Goal: Task Accomplishment & Management: Use online tool/utility

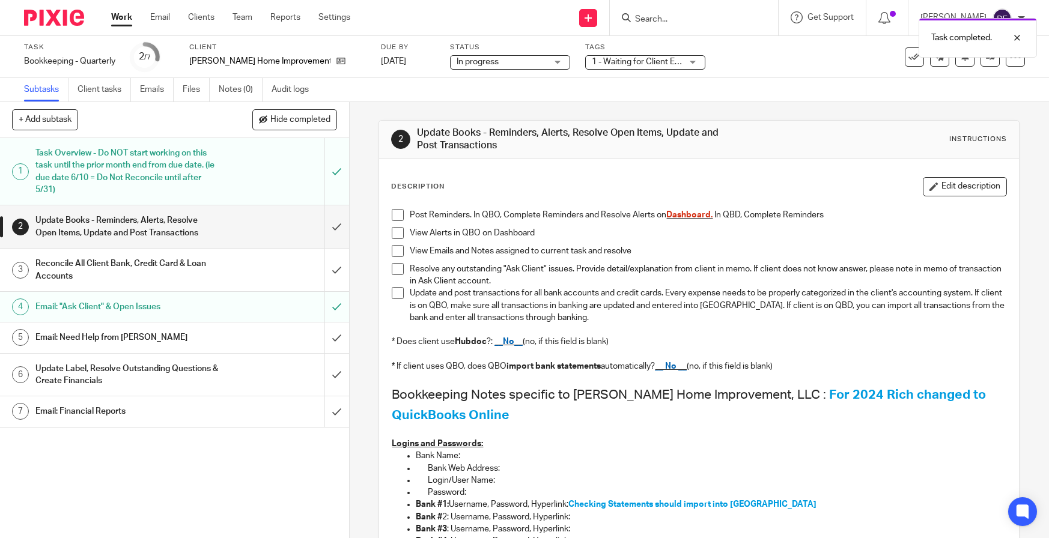
click at [129, 23] on link "Work" at bounding box center [121, 17] width 21 height 12
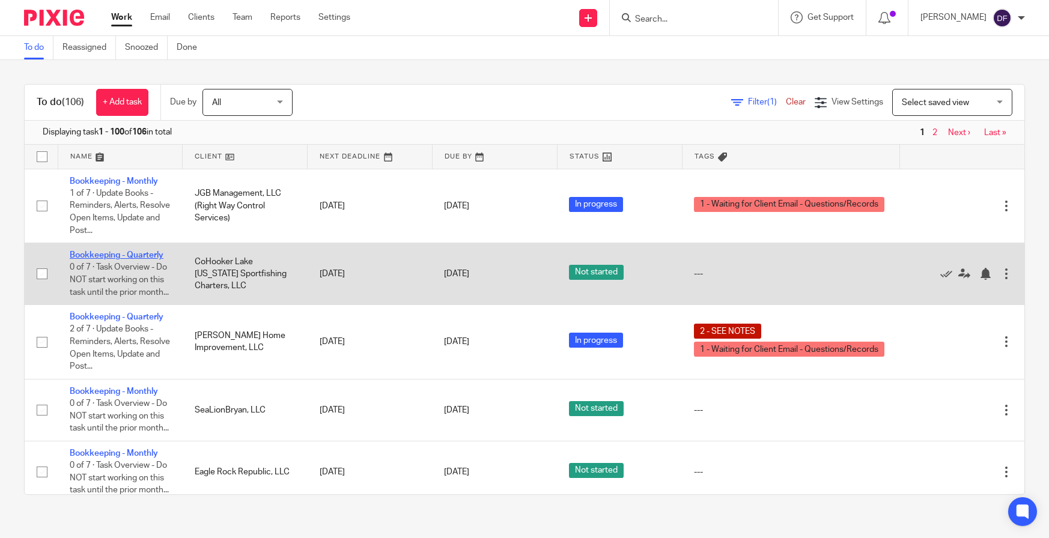
click at [153, 254] on link "Bookkeeping - Quarterly" at bounding box center [117, 255] width 94 height 8
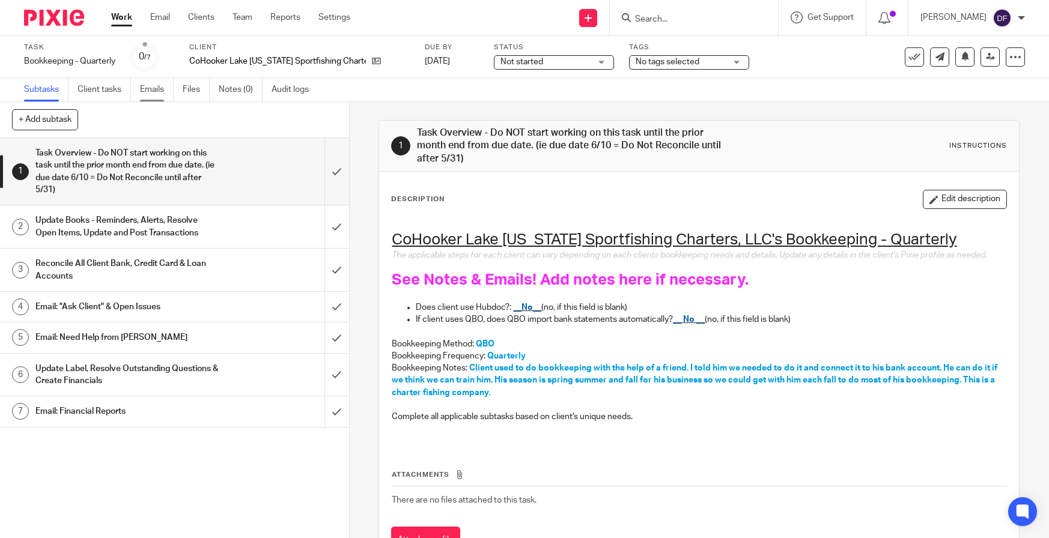
click at [157, 86] on link "Emails" at bounding box center [157, 89] width 34 height 23
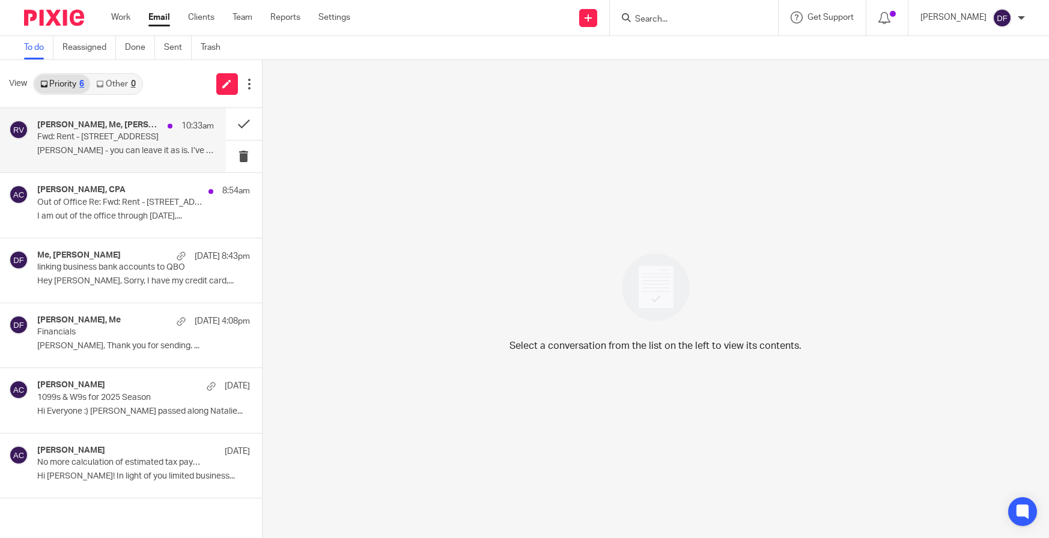
drag, startPoint x: 145, startPoint y: 139, endPoint x: 153, endPoint y: 132, distance: 9.8
click at [145, 139] on p "Fwd: Rent - 103 Lincoln Ave, Three Rivers" at bounding box center [107, 137] width 141 height 10
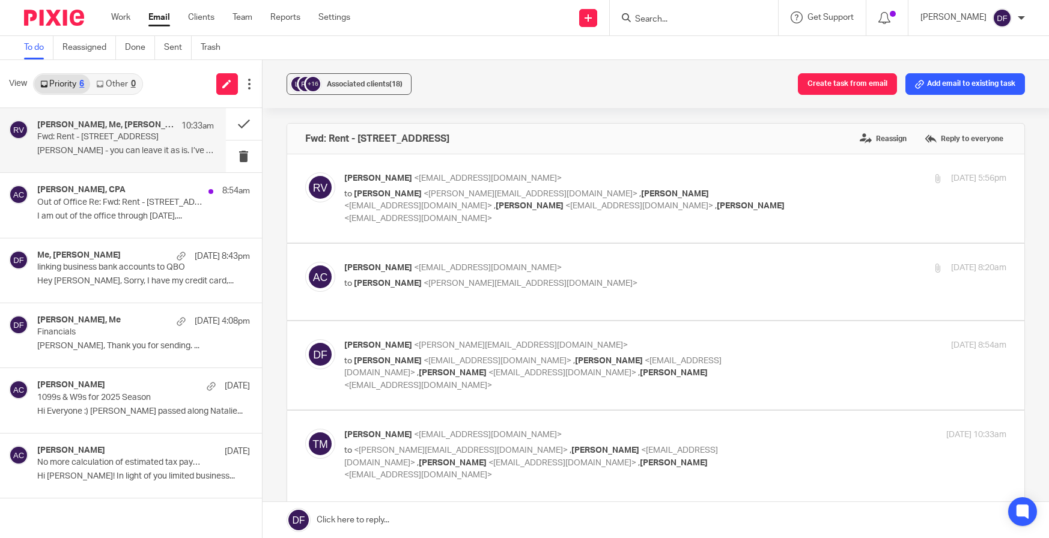
scroll to position [60, 0]
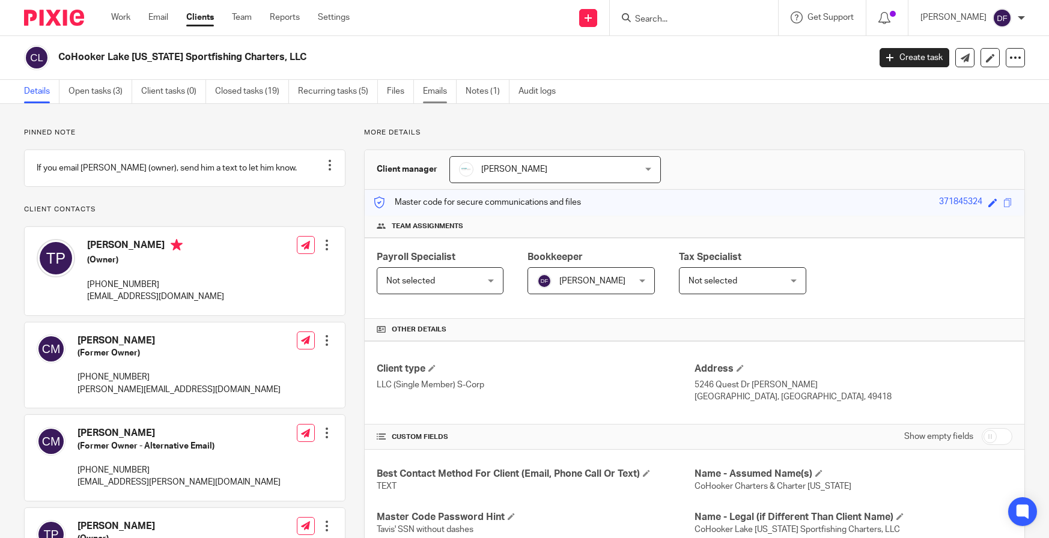
click at [425, 97] on link "Emails" at bounding box center [440, 91] width 34 height 23
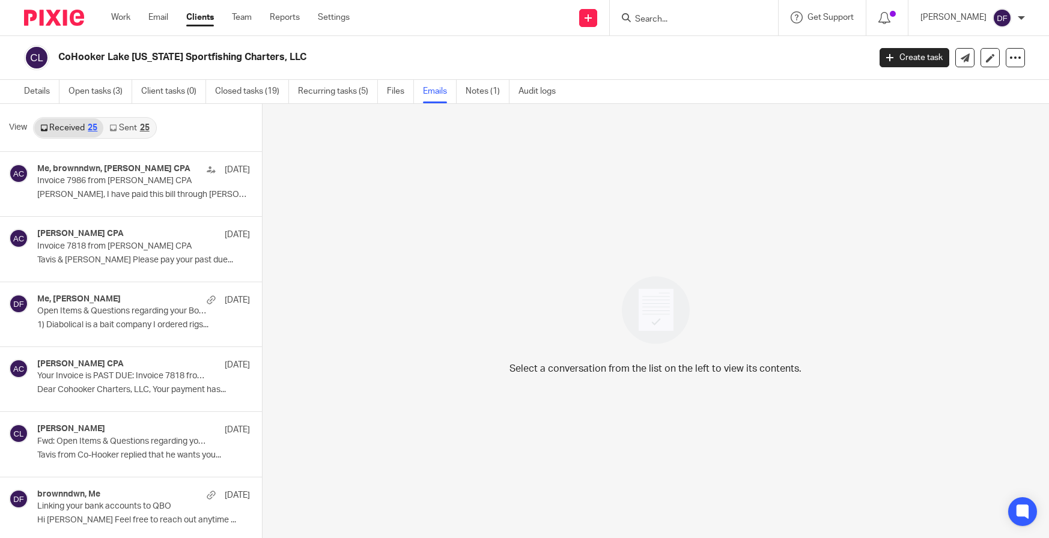
click at [133, 127] on link "Sent 25" at bounding box center [129, 127] width 52 height 19
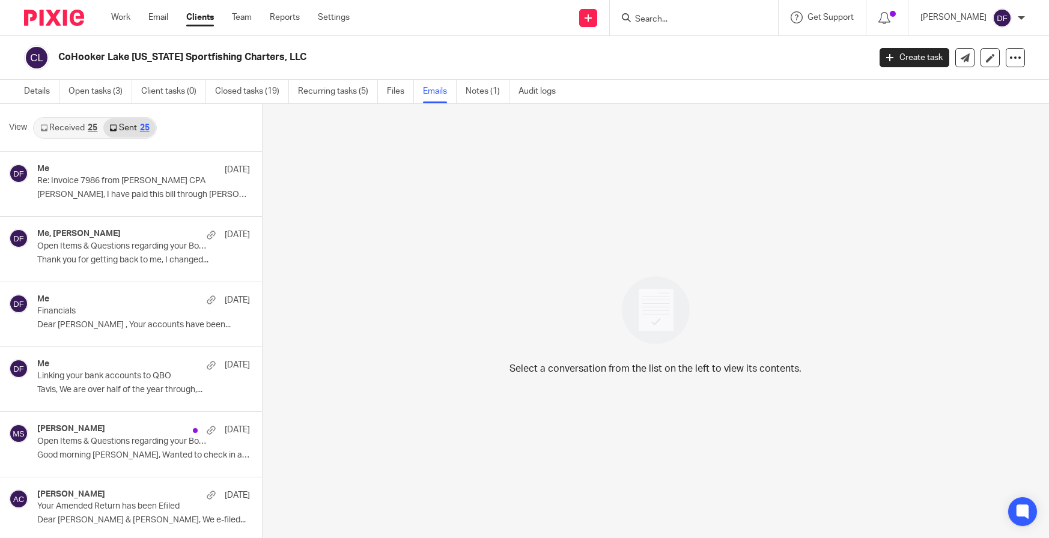
scroll to position [2, 0]
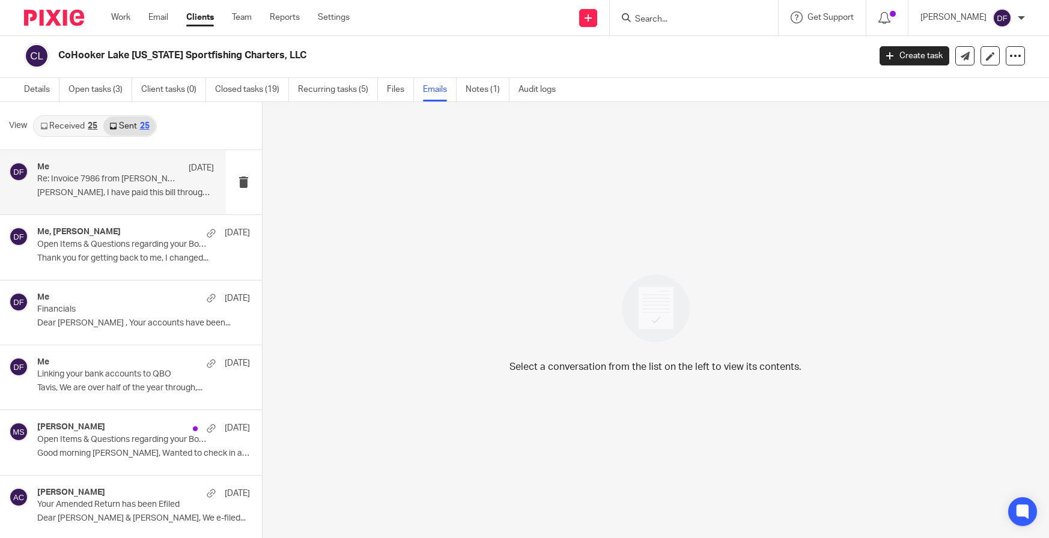
click at [93, 186] on div "Me Sep 8 Re: Invoice 7986 from Amy L Corfixsen CPA Tavis, I have paid this bill…" at bounding box center [125, 182] width 177 height 40
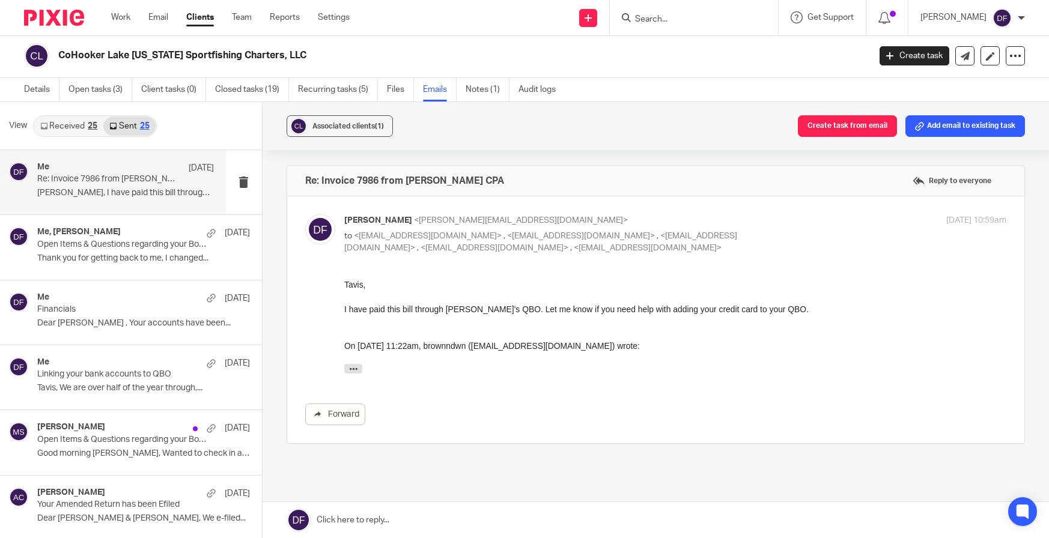
scroll to position [0, 0]
click at [68, 249] on p "Open Items & Questions regarding your Bookkeeping. ACTION NEEDED" at bounding box center [107, 245] width 141 height 10
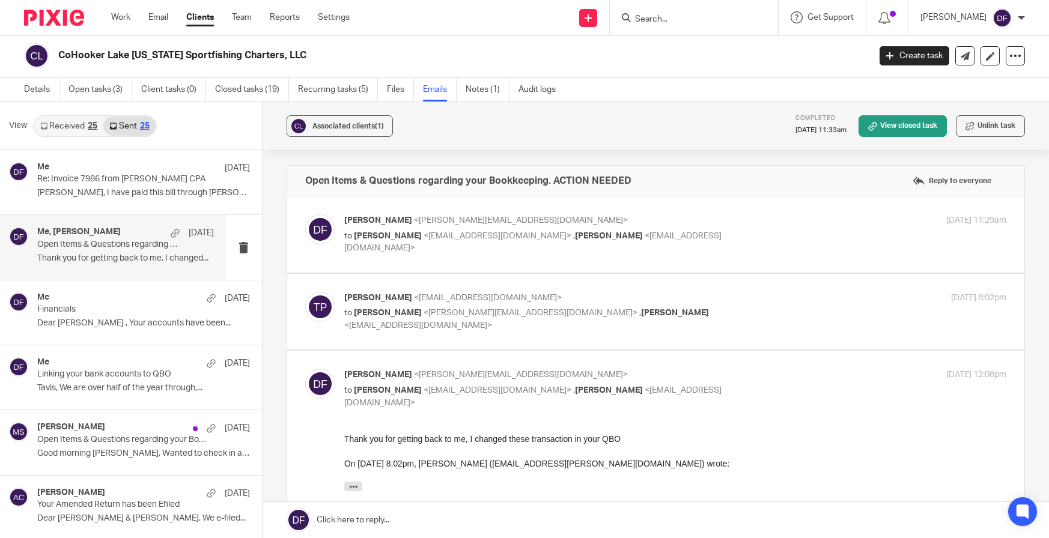
click at [766, 247] on div "Donna Ferguson <donna@amylcpa.com> to Tavis Polinskey <capt.tavis@chartermichig…" at bounding box center [655, 234] width 701 height 40
click at [769, 212] on label at bounding box center [655, 234] width 737 height 76
click at [305, 214] on input "checkbox" at bounding box center [304, 214] width 1 height 1
checkbox input "true"
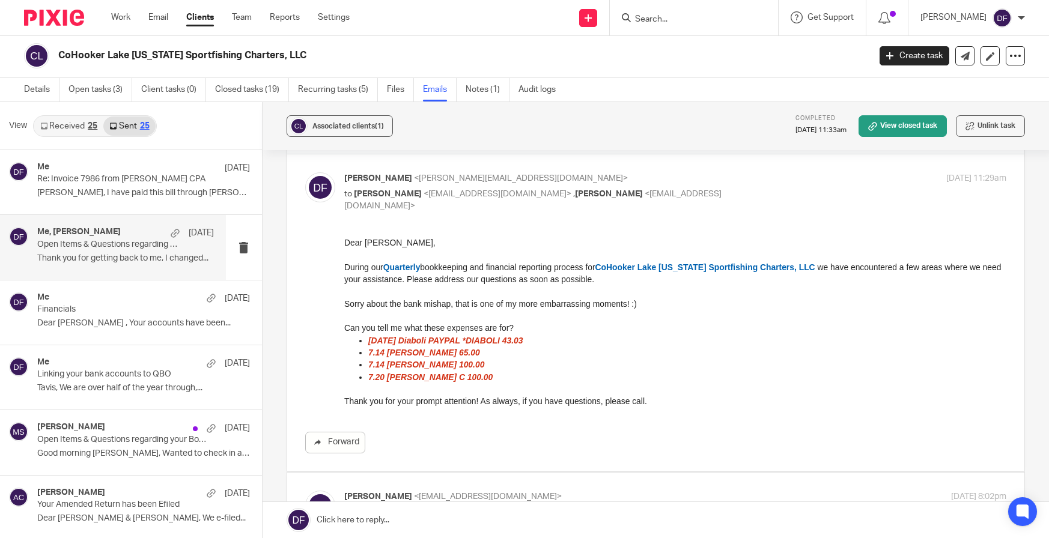
scroll to position [120, 0]
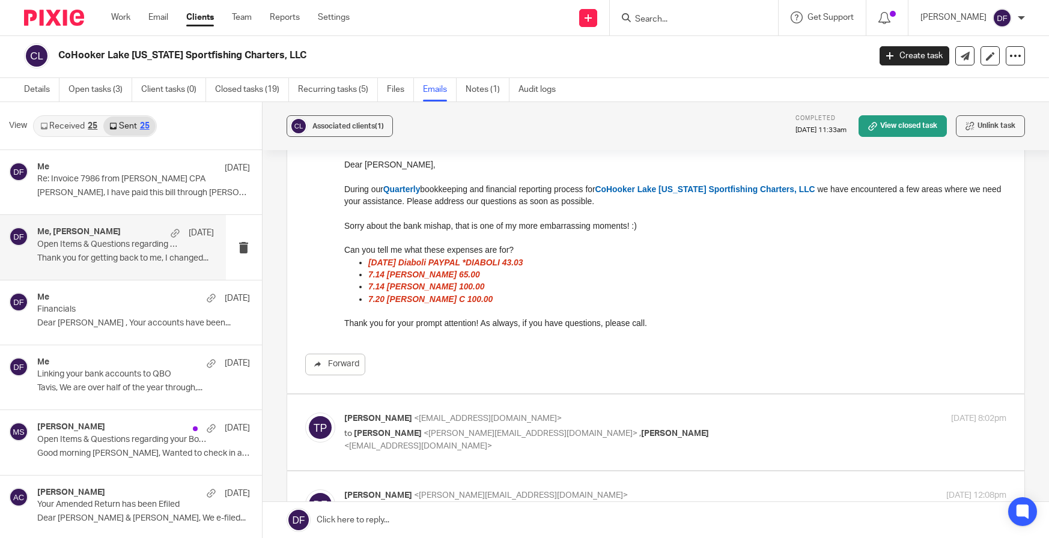
click at [840, 395] on label at bounding box center [655, 433] width 737 height 76
click at [305, 412] on input "checkbox" at bounding box center [304, 412] width 1 height 1
checkbox input "true"
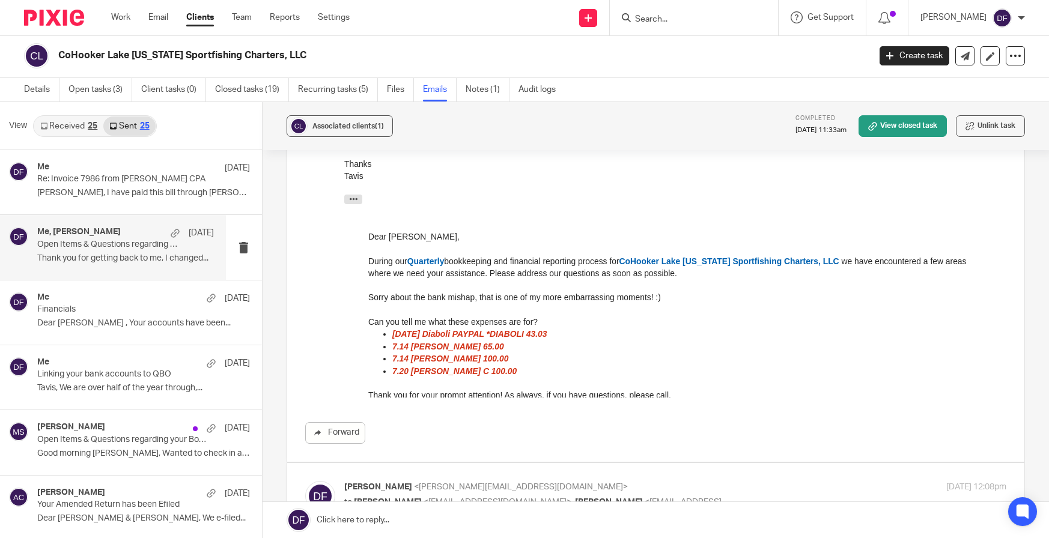
scroll to position [815, 0]
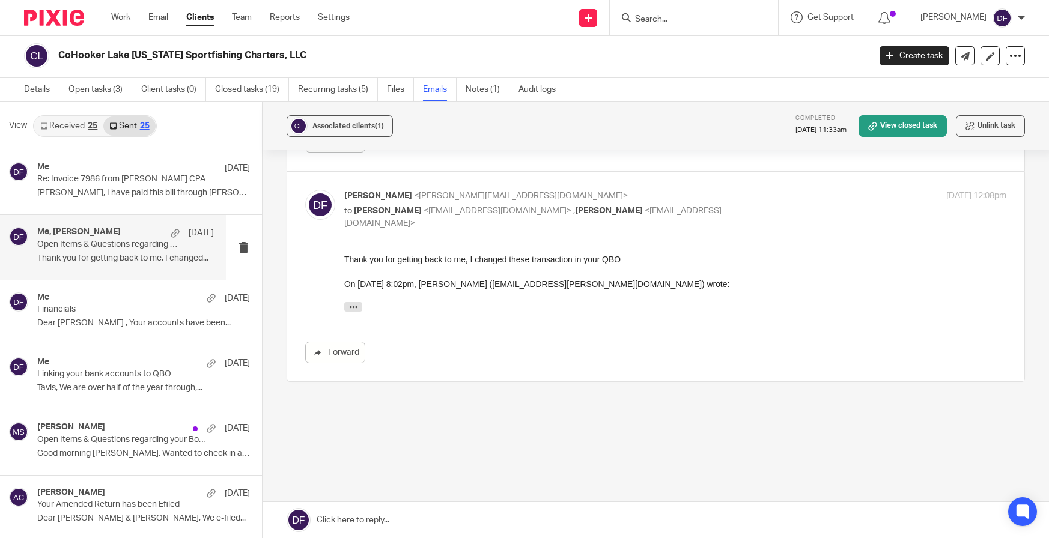
click at [61, 124] on link "Received 25" at bounding box center [68, 126] width 69 height 19
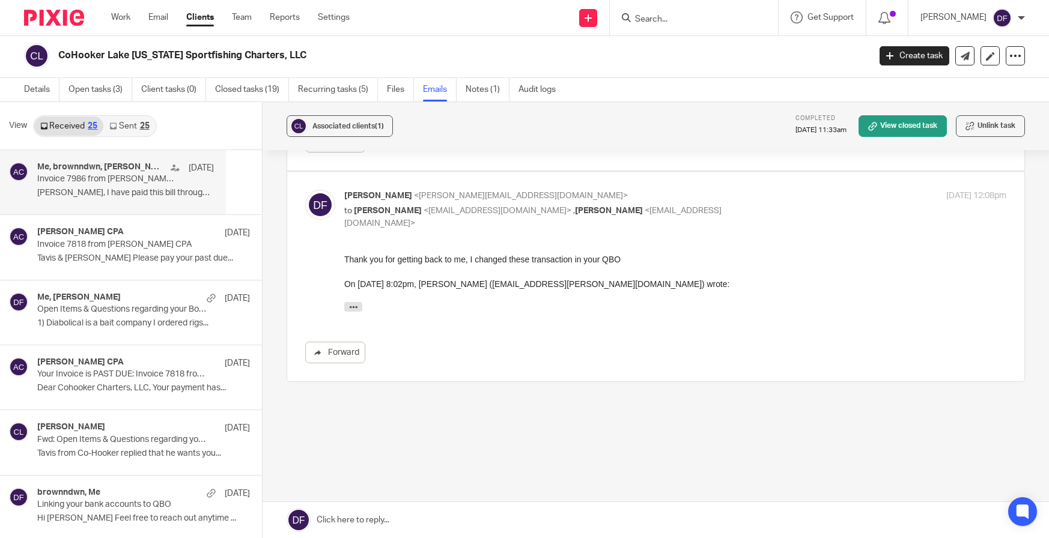
click at [59, 178] on p "Invoice 7986 from Amy L Corfixsen CPA" at bounding box center [107, 179] width 141 height 10
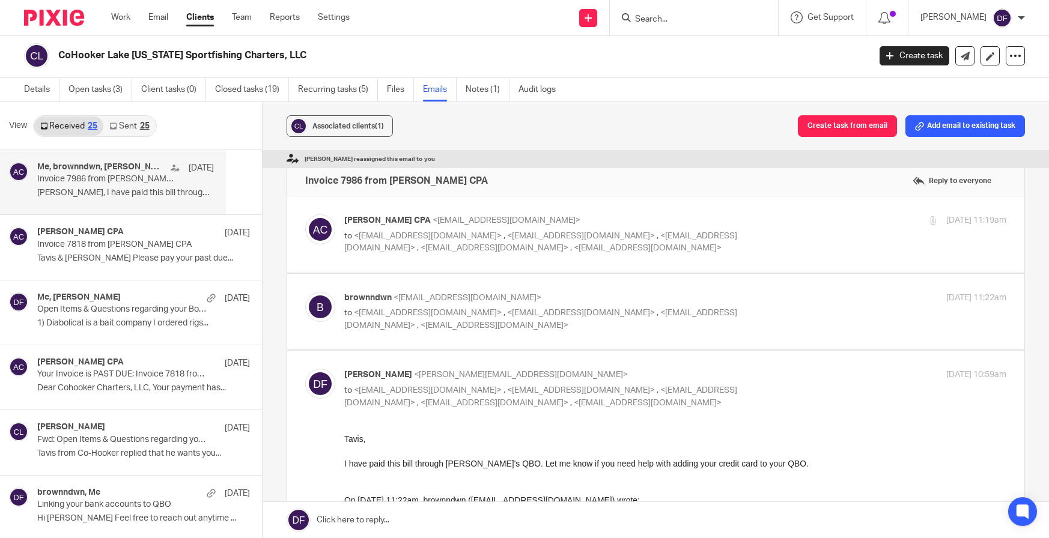
scroll to position [0, 0]
click at [785, 228] on div "Amy L Corfixsen CPA <quickbooks@notification.intuit.com> to <capt.tavis@charter…" at bounding box center [675, 234] width 662 height 40
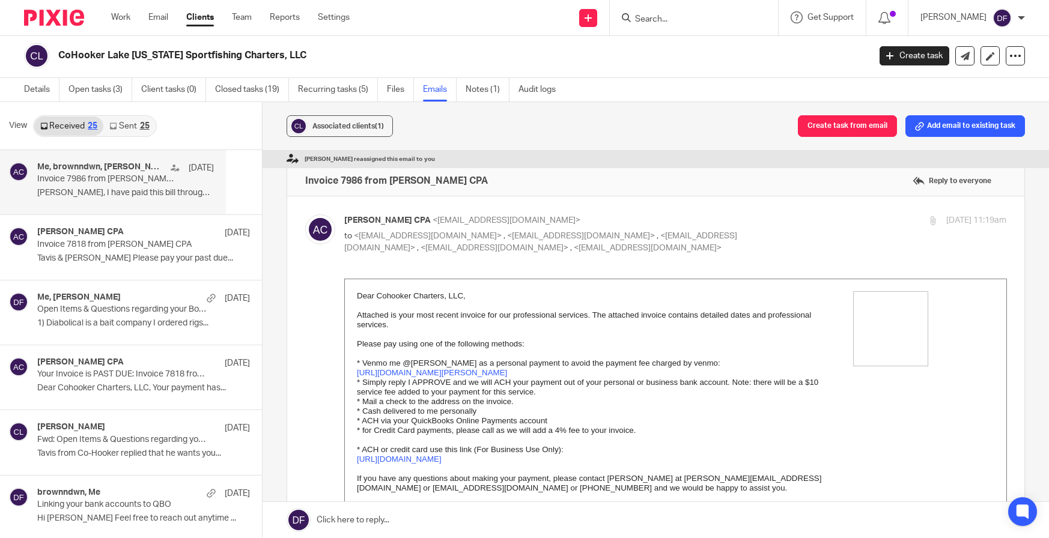
click at [785, 228] on div "Amy L Corfixsen CPA <quickbooks@notification.intuit.com> to <capt.tavis@charter…" at bounding box center [675, 234] width 662 height 40
checkbox input "false"
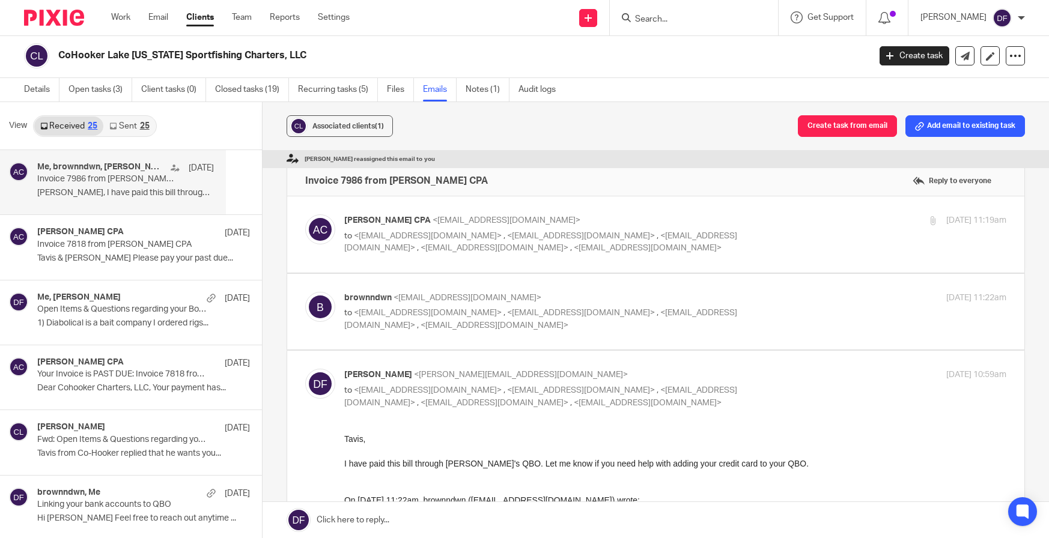
click at [786, 307] on div "brownndwn <tpolinskey@gmail.com> to <amylcpa@gmail.com> , <capt.tavis@chartermi…" at bounding box center [675, 312] width 662 height 40
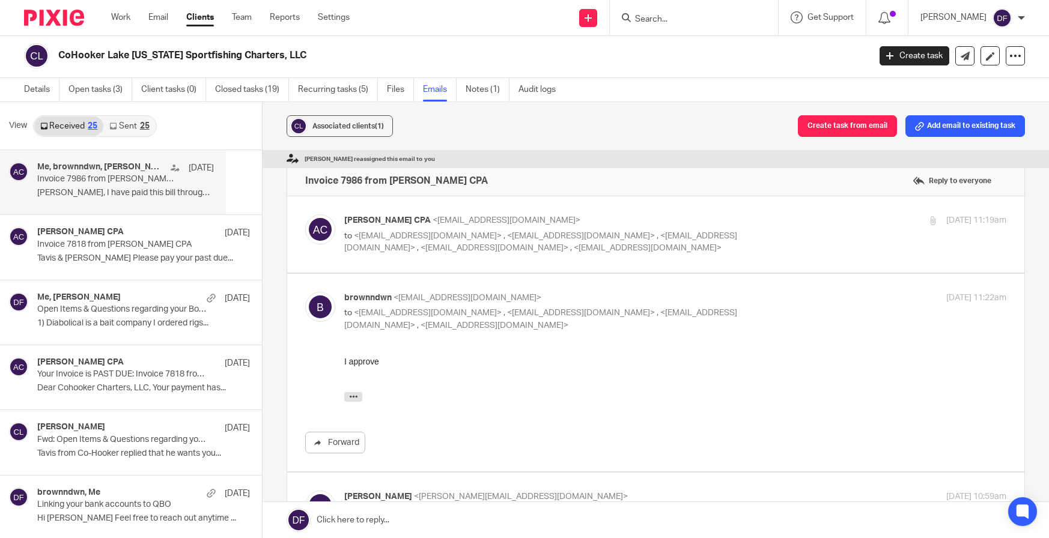
click at [786, 307] on div "brownndwn <tpolinskey@gmail.com> to <amylcpa@gmail.com> , <capt.tavis@chartermi…" at bounding box center [675, 312] width 662 height 40
checkbox input "false"
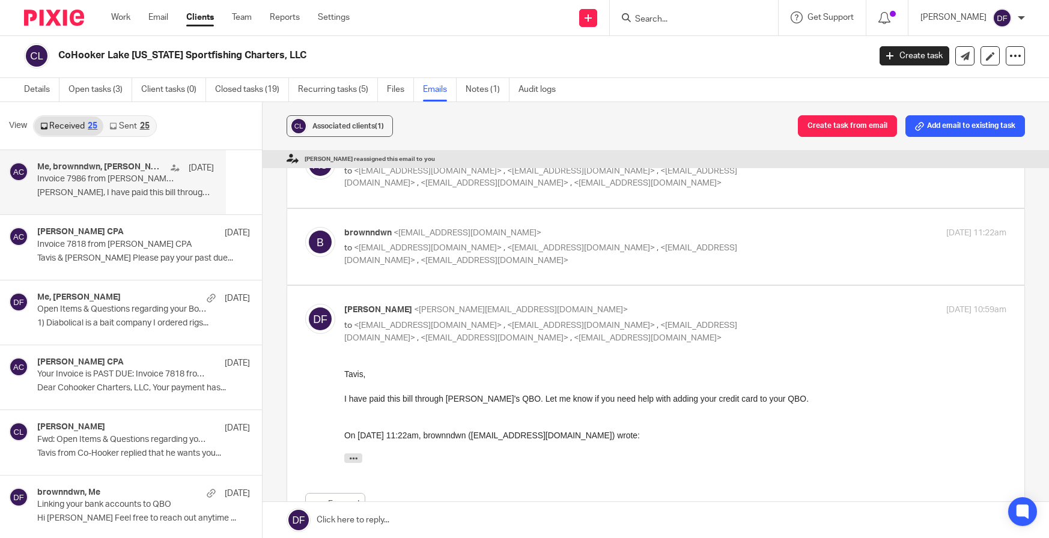
scroll to position [216, 0]
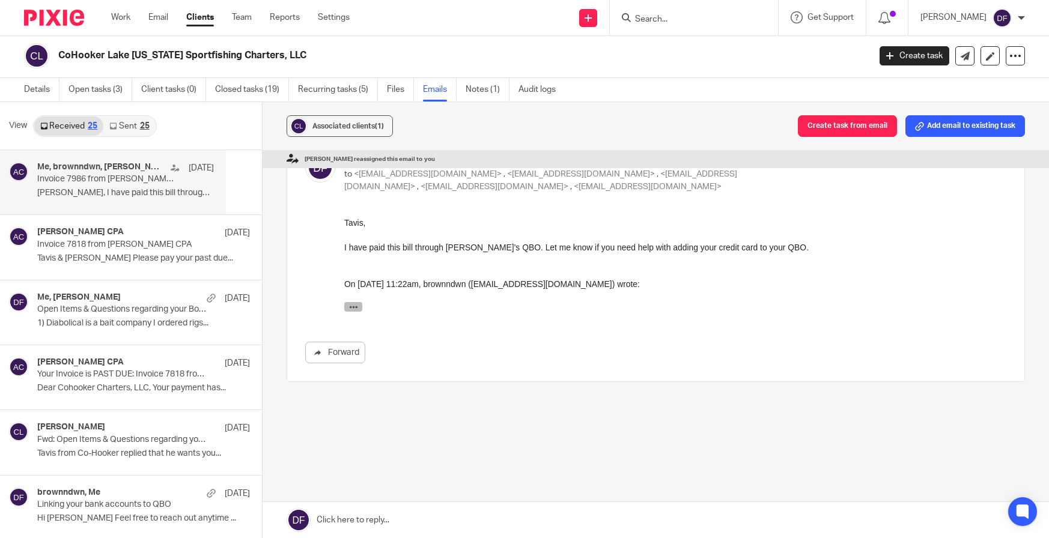
click at [359, 304] on button "button" at bounding box center [353, 307] width 18 height 10
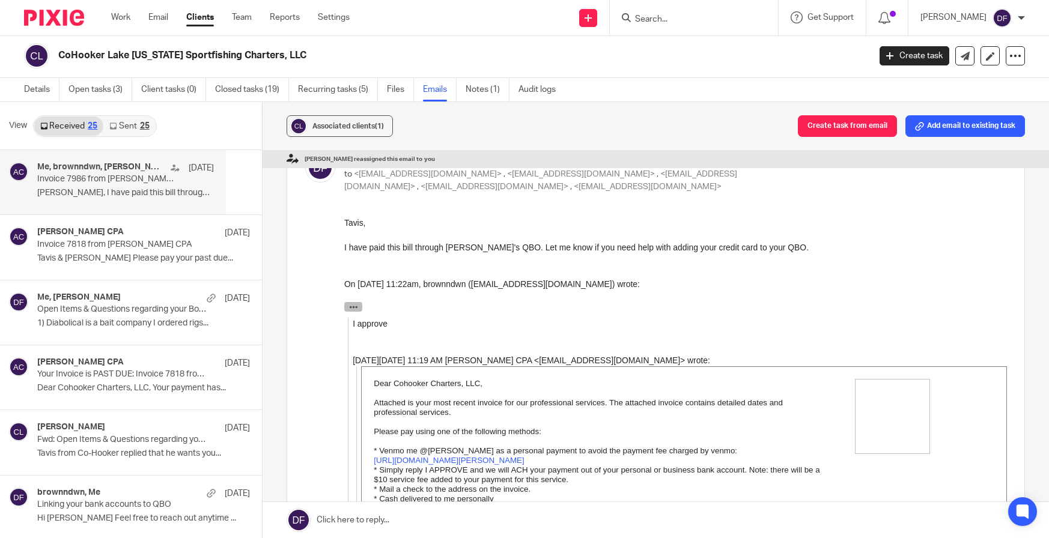
click at [359, 304] on button "button" at bounding box center [353, 307] width 18 height 10
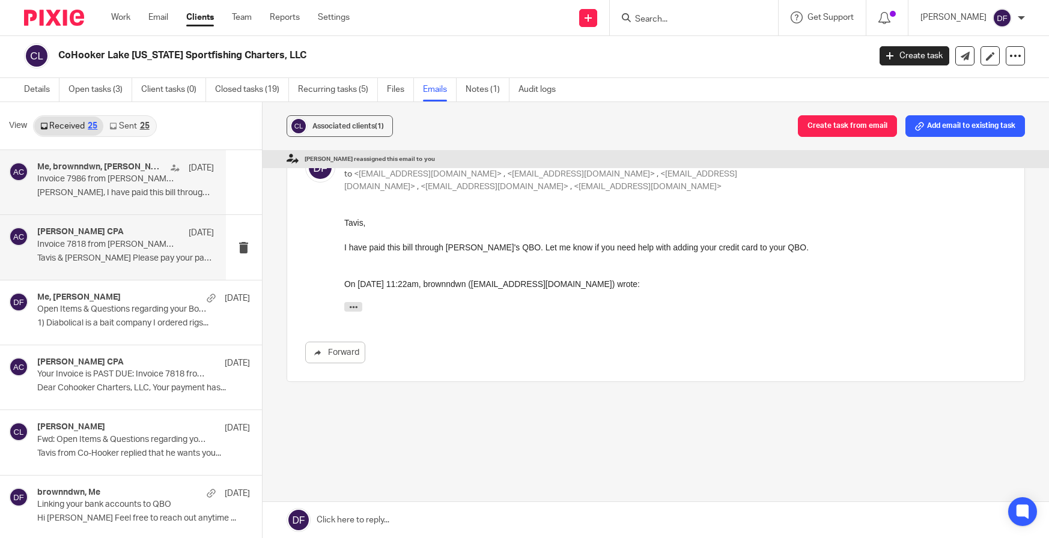
click at [144, 244] on p "Invoice 7818 from Amy L Corfixsen CPA" at bounding box center [107, 245] width 141 height 10
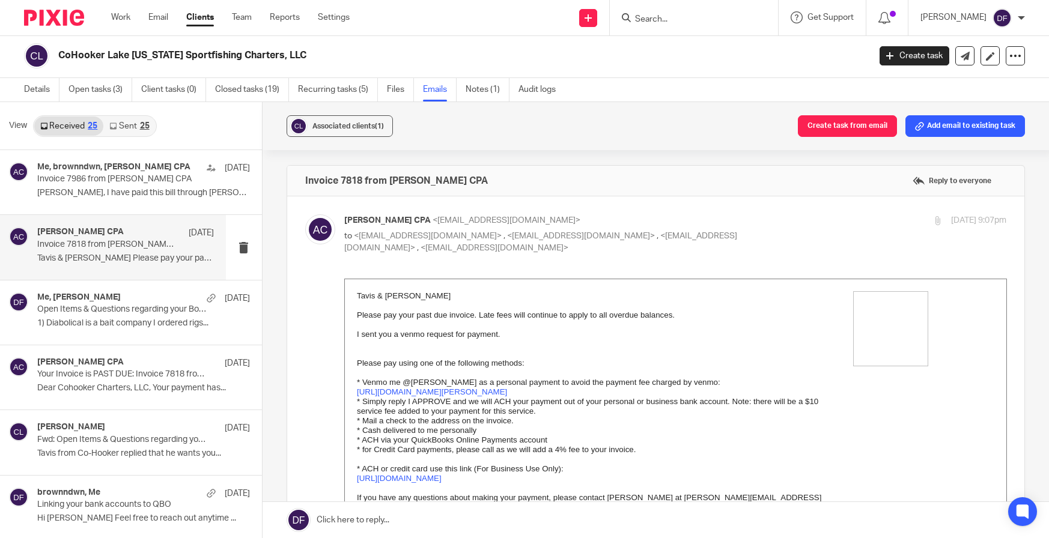
scroll to position [0, 0]
click at [86, 326] on p "1) Diabolical is a bait company I ordered rigs..." at bounding box center [125, 323] width 177 height 10
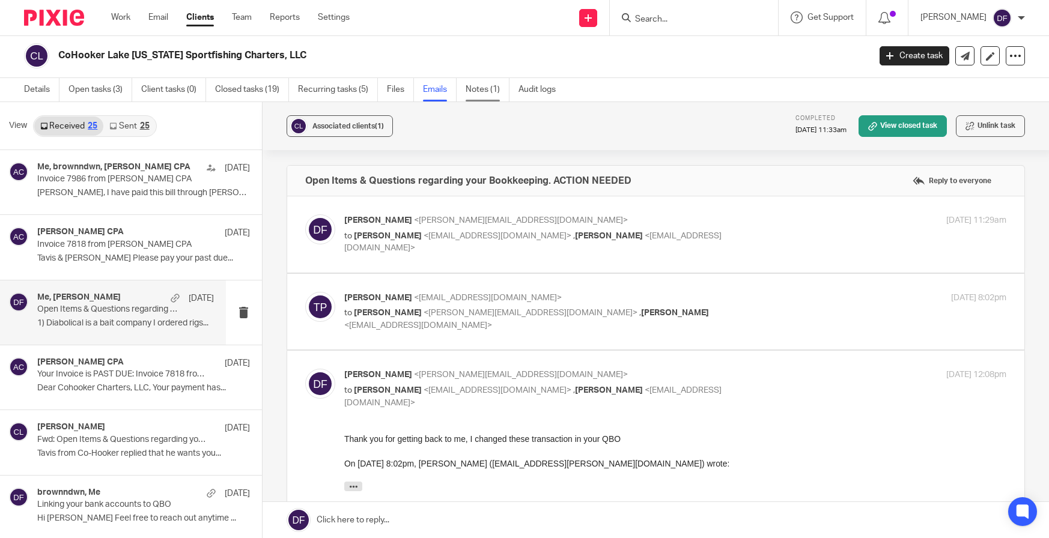
click at [477, 97] on link "Notes (1)" at bounding box center [487, 89] width 44 height 23
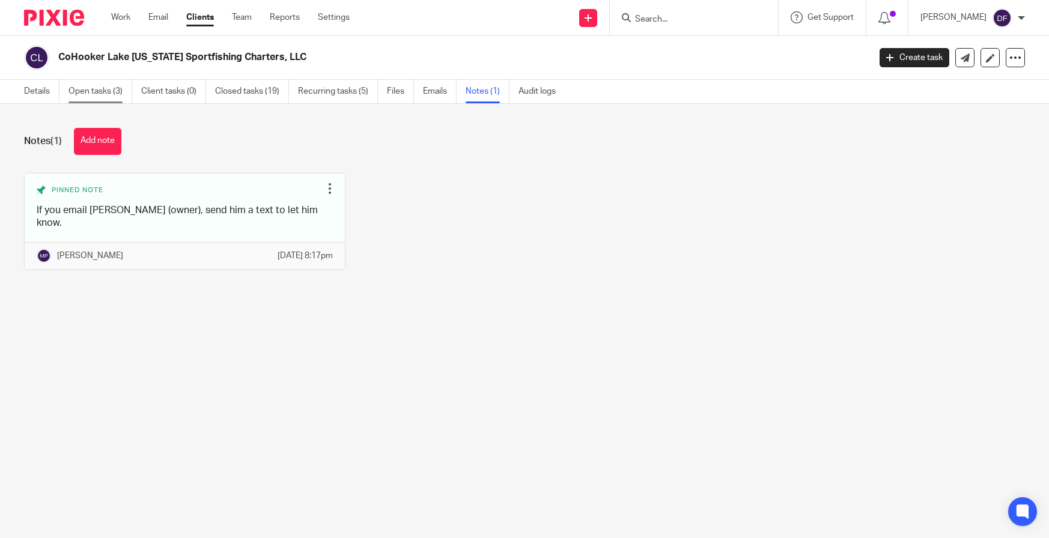
click at [76, 97] on link "Open tasks (3)" at bounding box center [100, 91] width 64 height 23
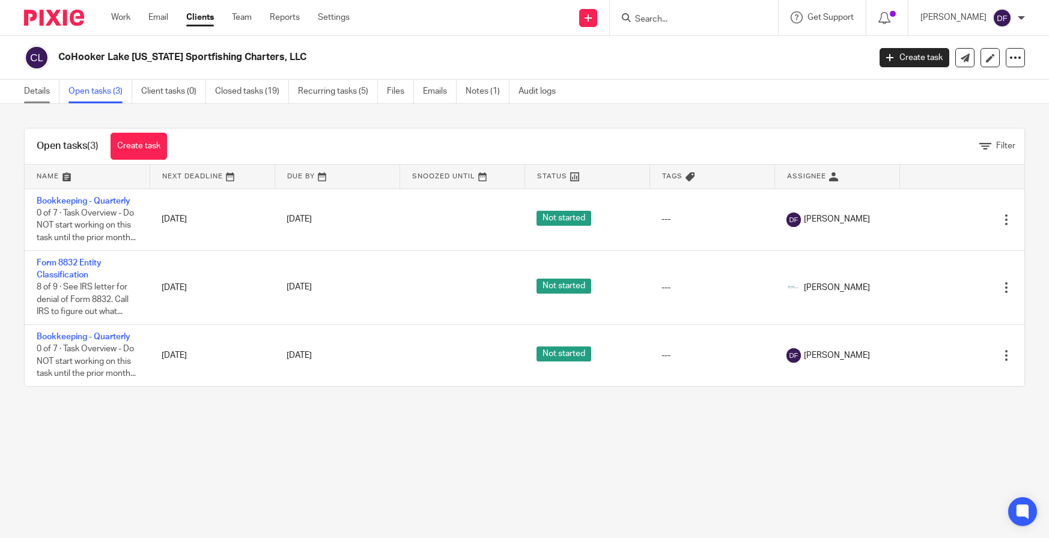
click at [30, 92] on link "Details" at bounding box center [41, 91] width 35 height 23
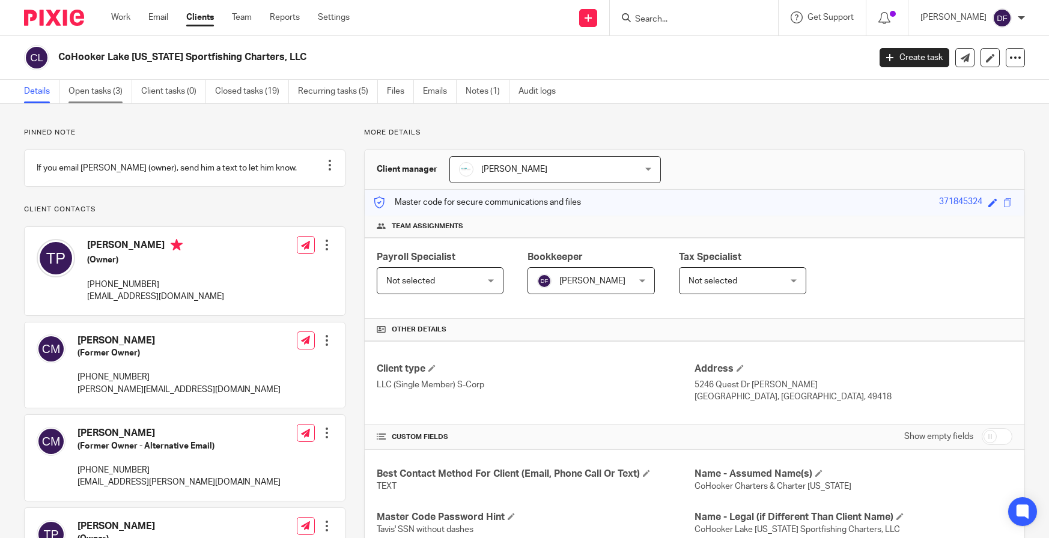
click at [106, 90] on link "Open tasks (3)" at bounding box center [100, 91] width 64 height 23
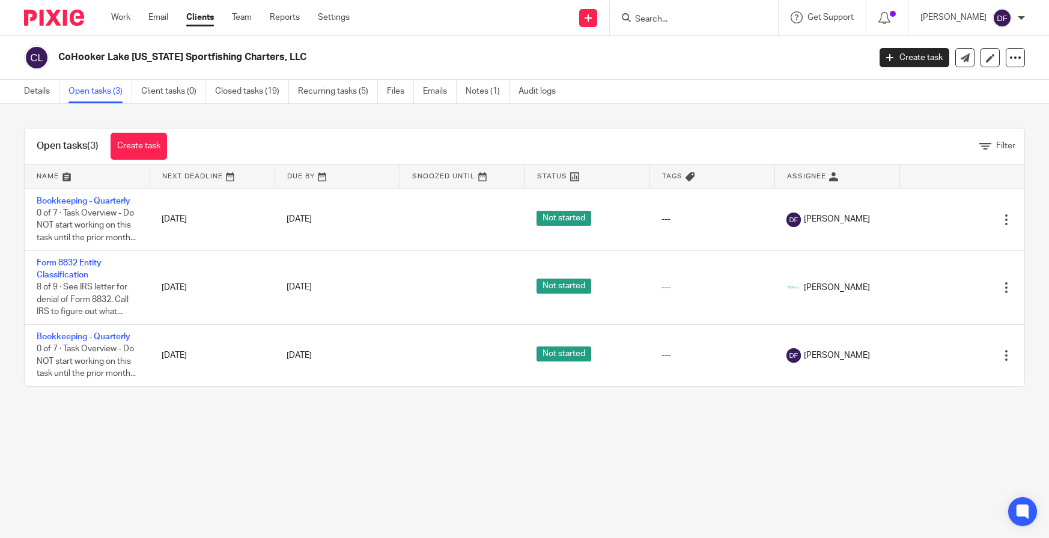
click at [82, 186] on link at bounding box center [87, 177] width 125 height 24
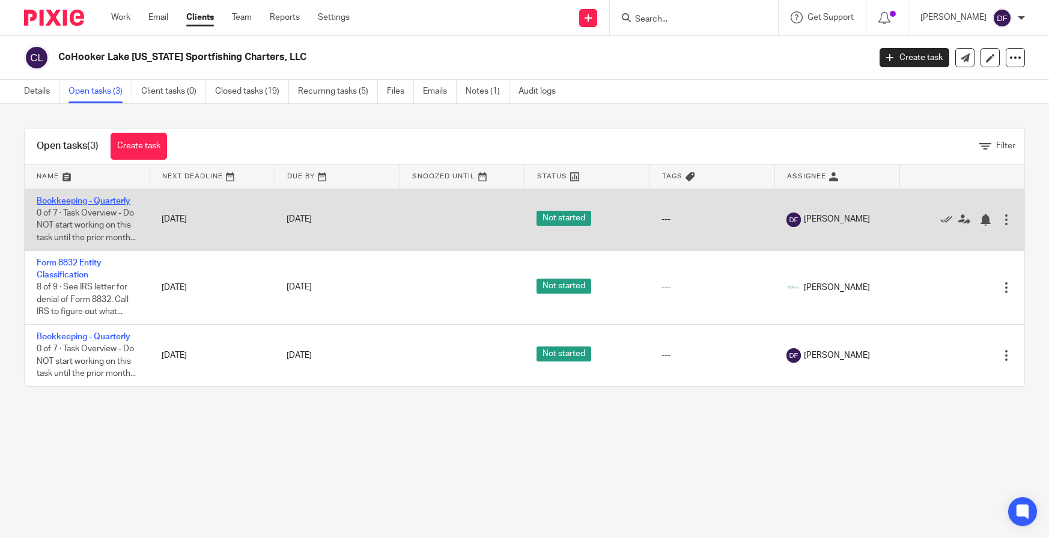
click at [74, 201] on link "Bookkeeping - Quarterly" at bounding box center [84, 201] width 94 height 8
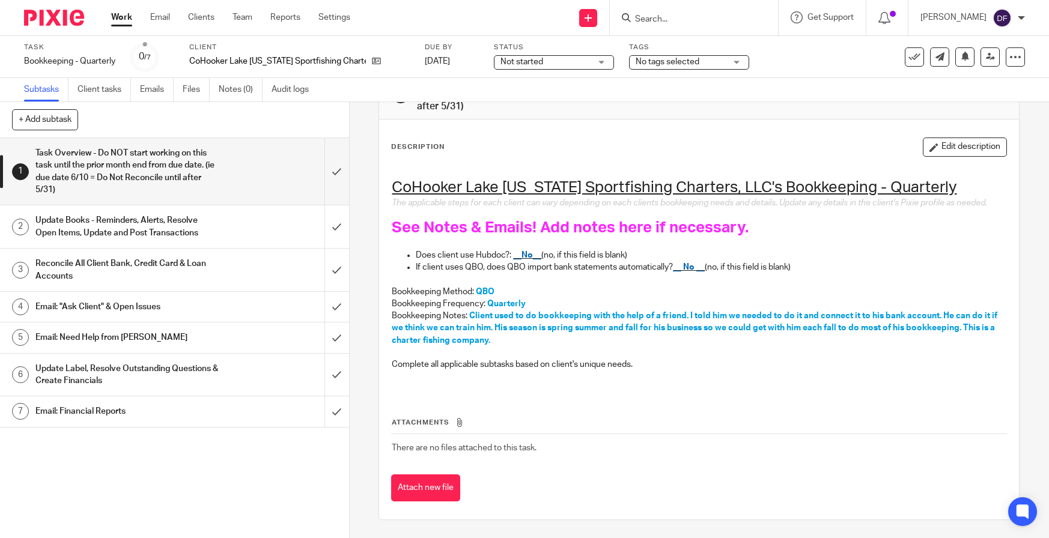
scroll to position [4, 0]
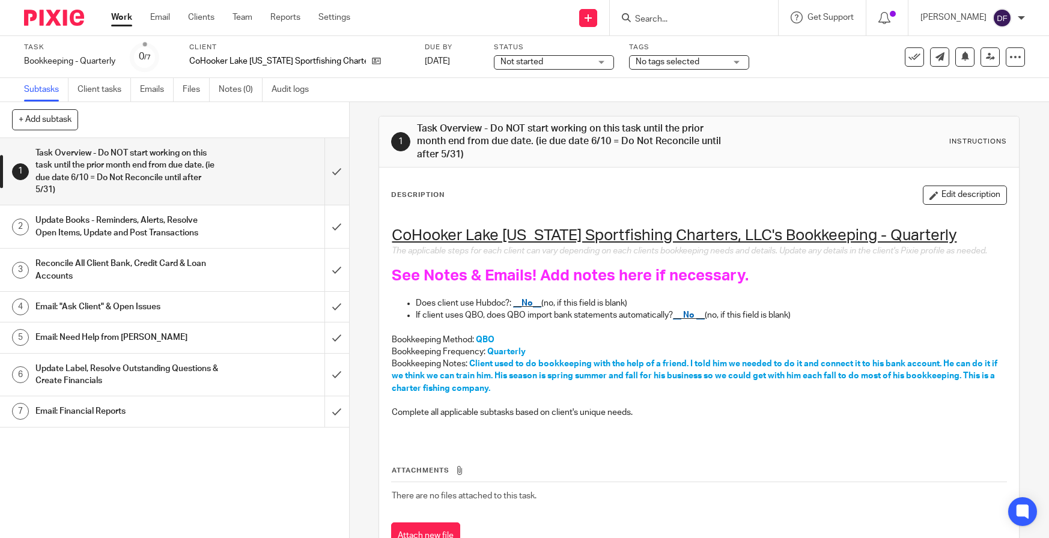
click at [145, 225] on h1 "Update Books - Reminders, Alerts, Resolve Open Items, Update and Post Transacti…" at bounding box center [127, 226] width 185 height 31
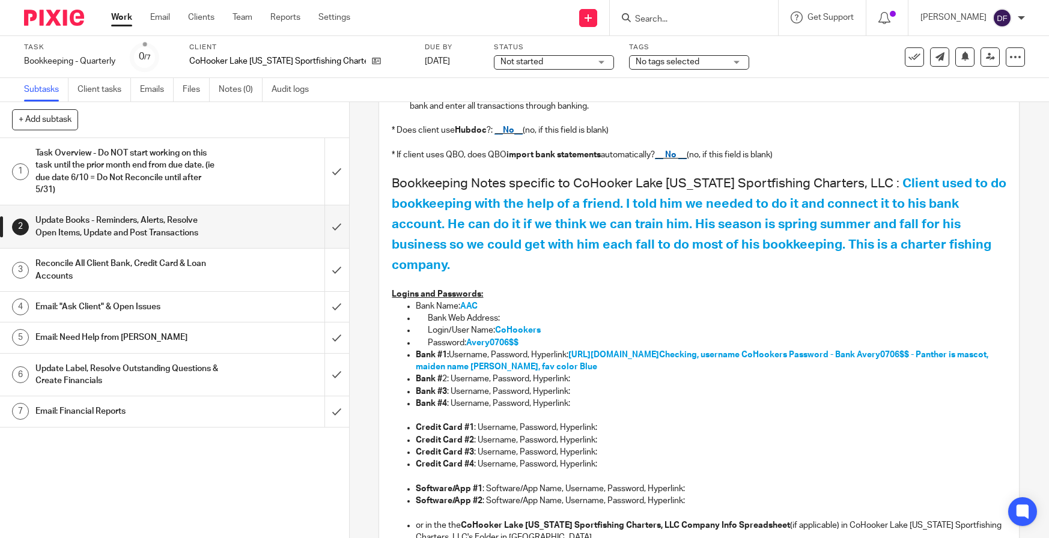
scroll to position [240, 0]
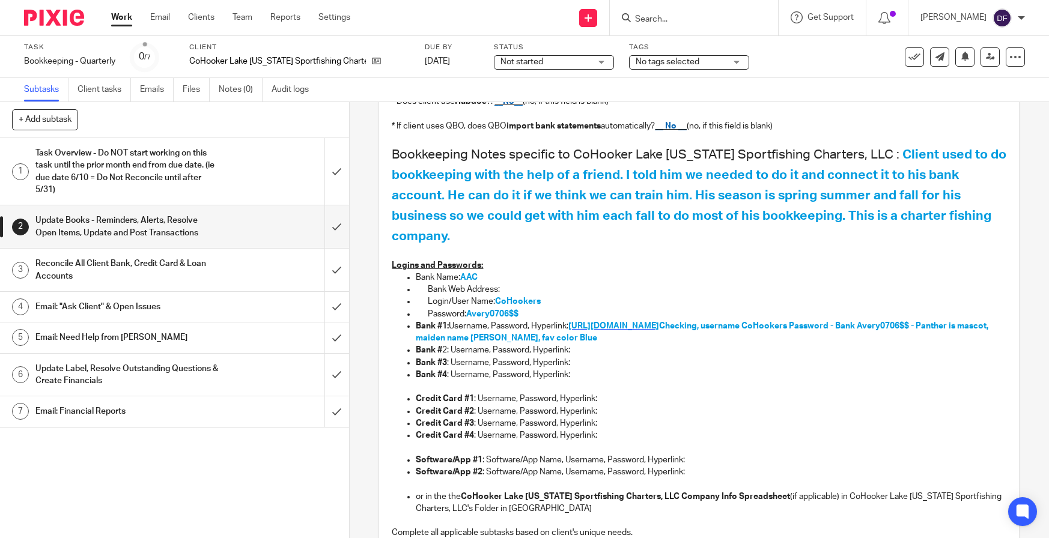
click at [645, 326] on span "https://itsme247.com/115" at bounding box center [613, 326] width 91 height 8
click at [372, 64] on icon at bounding box center [376, 60] width 9 height 9
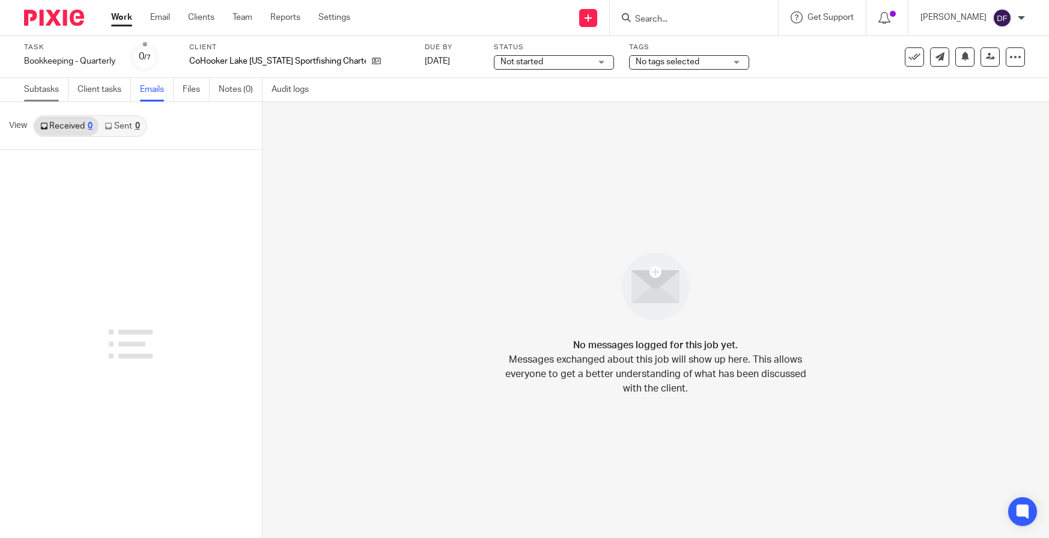
click at [32, 88] on link "Subtasks" at bounding box center [46, 89] width 44 height 23
click at [58, 93] on link "Subtasks" at bounding box center [46, 89] width 44 height 23
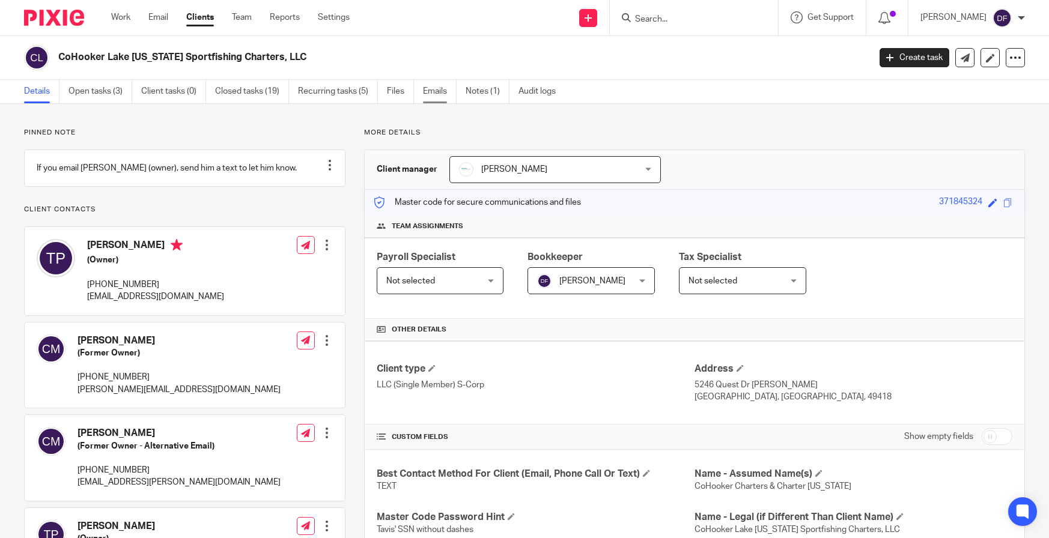
click at [428, 91] on link "Emails" at bounding box center [440, 91] width 34 height 23
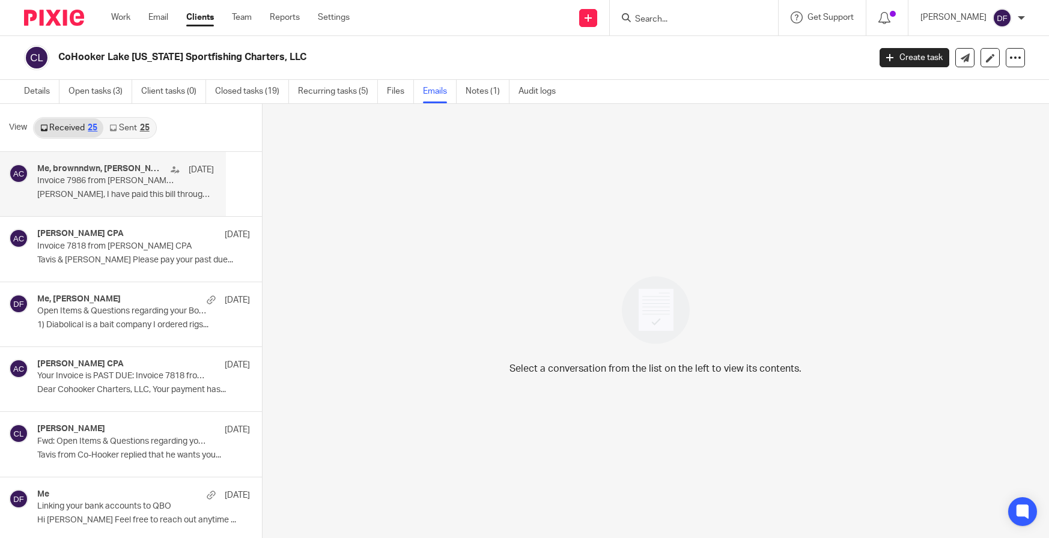
click at [108, 181] on p "Invoice 7986 from [PERSON_NAME] CPA" at bounding box center [107, 181] width 141 height 10
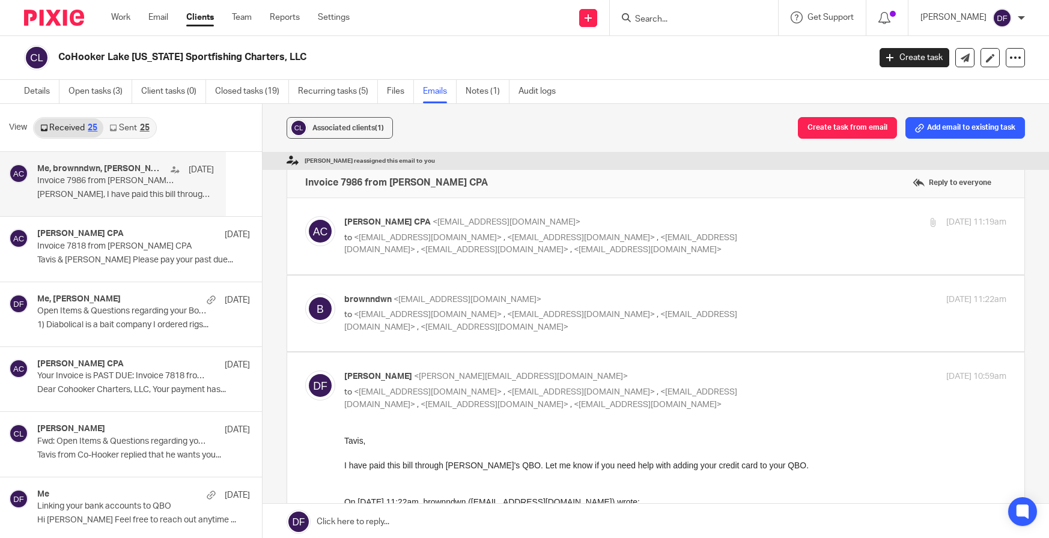
click at [777, 315] on div "brownndwn <tpolinskey@gmail.com> to <amylcpa@gmail.com> , <capt.tavis@chartermi…" at bounding box center [675, 314] width 662 height 40
checkbox input "true"
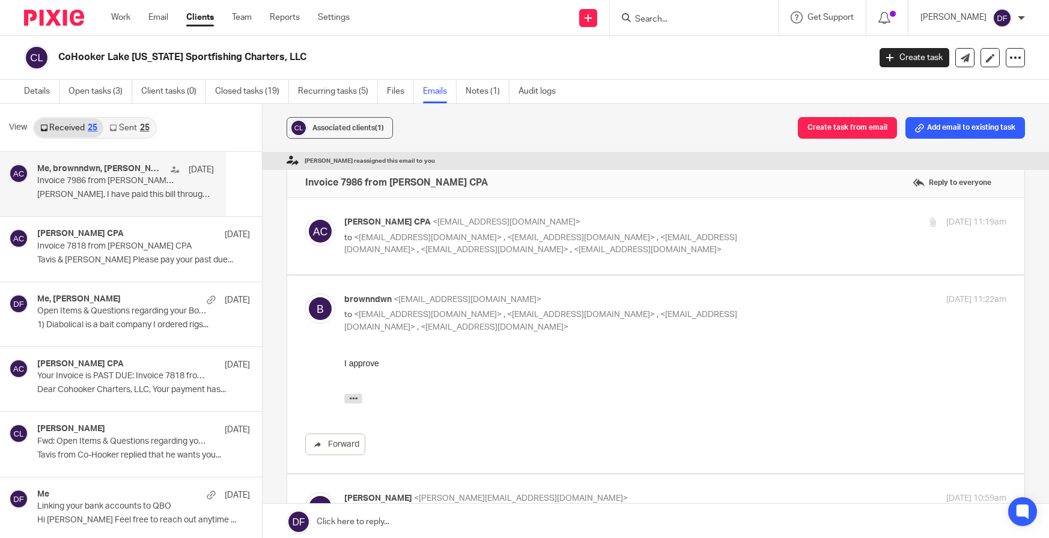
click at [704, 214] on label at bounding box center [655, 236] width 737 height 76
click at [305, 216] on input "checkbox" at bounding box center [304, 216] width 1 height 1
checkbox input "true"
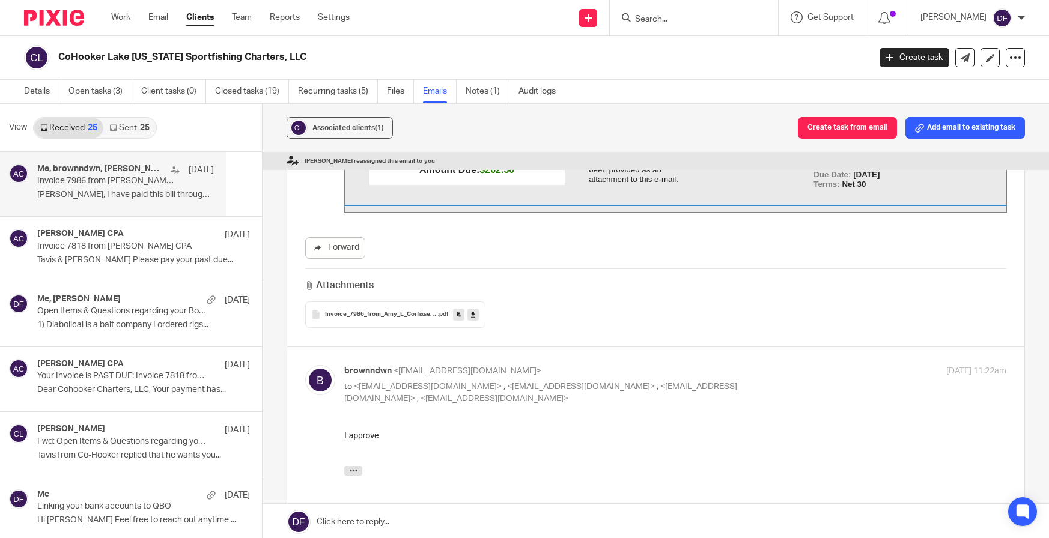
scroll to position [480, 0]
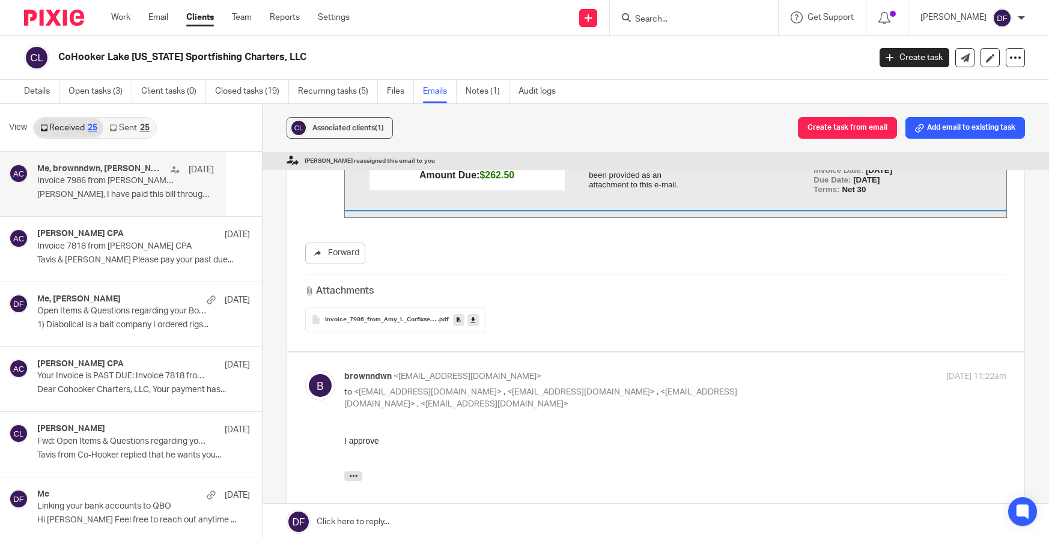
click at [356, 324] on div "Invoice_7986_from_Amy_L_Corfixsen_CPA .pdf" at bounding box center [395, 320] width 180 height 26
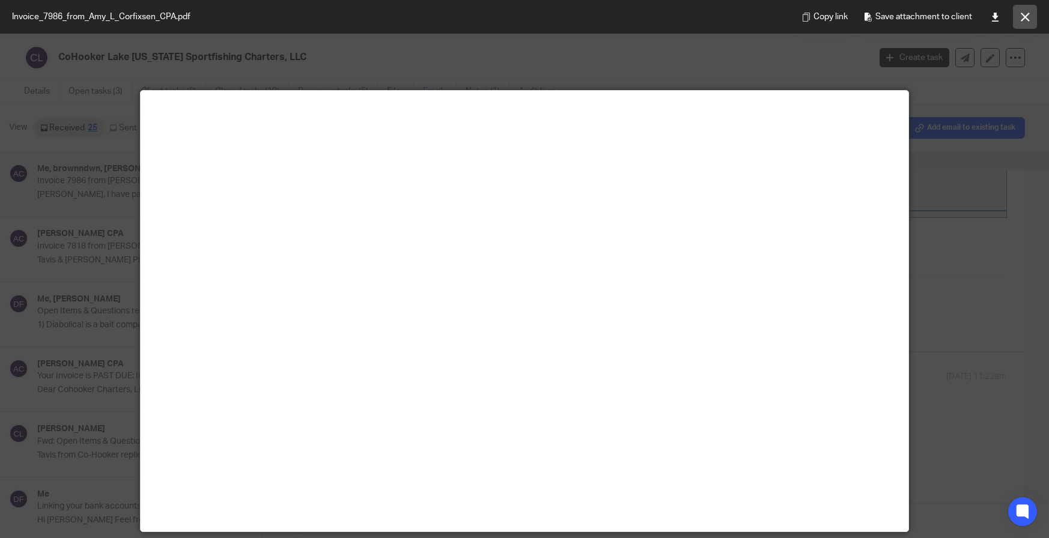
click at [1035, 17] on div "Copy link Save attachment to client" at bounding box center [916, 17] width 264 height 34
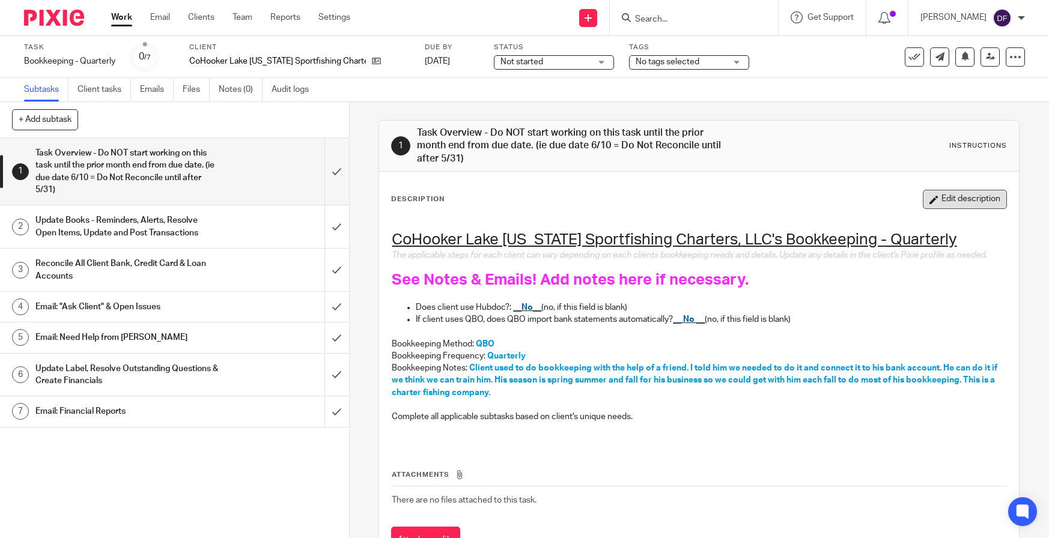
click at [973, 196] on button "Edit description" at bounding box center [964, 199] width 84 height 19
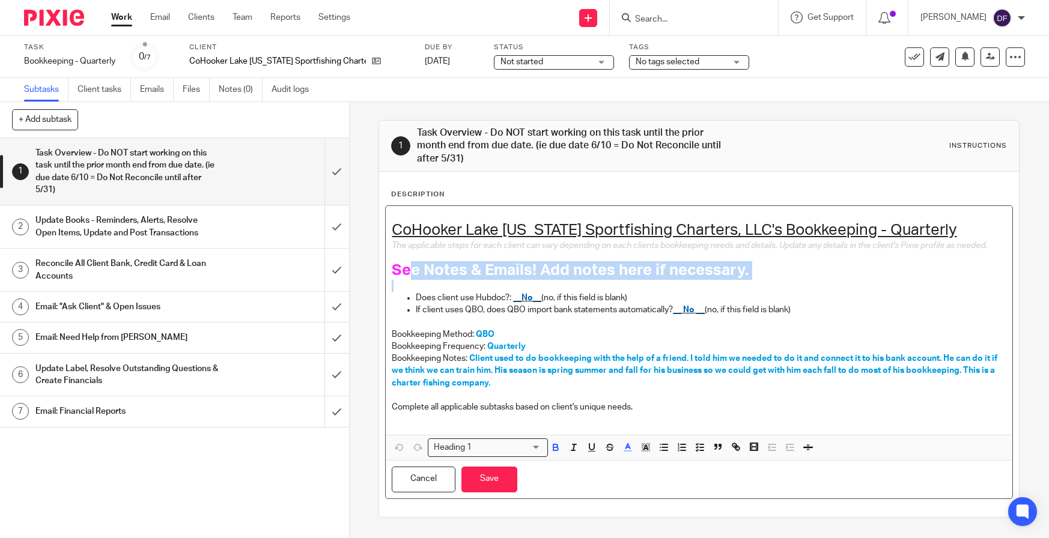
drag, startPoint x: 777, startPoint y: 298, endPoint x: 410, endPoint y: 284, distance: 367.2
click at [410, 284] on div "CoHooker Lake [US_STATE] Sportfishing Charters, LLC's Bookkeeping - Quarterly T…" at bounding box center [699, 320] width 626 height 228
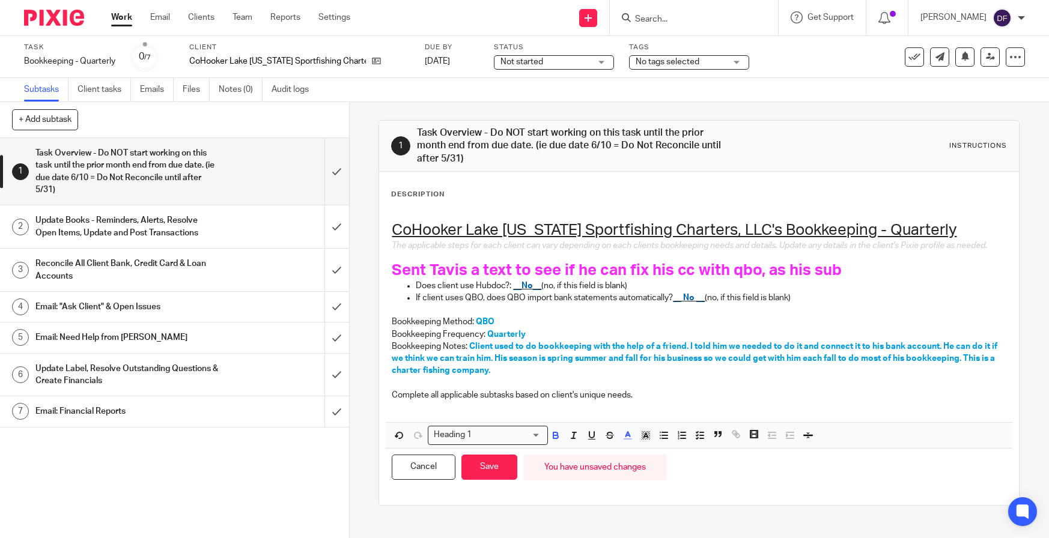
click at [861, 273] on h1 "Sent Tavis a text to see if he can fix his cc with qbo, as his sub" at bounding box center [699, 270] width 614 height 19
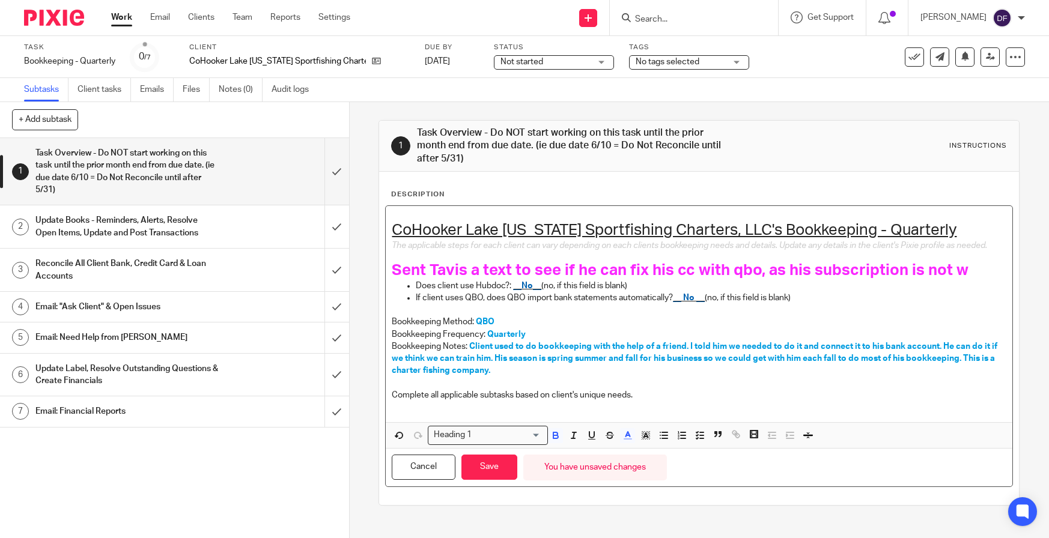
click at [963, 280] on h1 "Sent Tavis a text to see if he can fix his cc with qbo, as his subscription is …" at bounding box center [699, 270] width 614 height 19
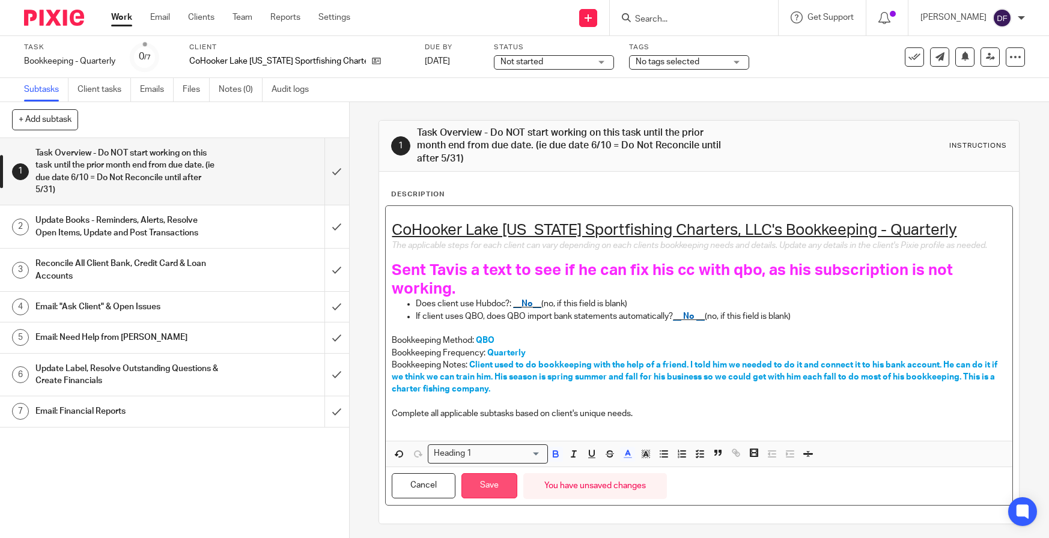
click at [498, 492] on button "Save" at bounding box center [489, 486] width 56 height 26
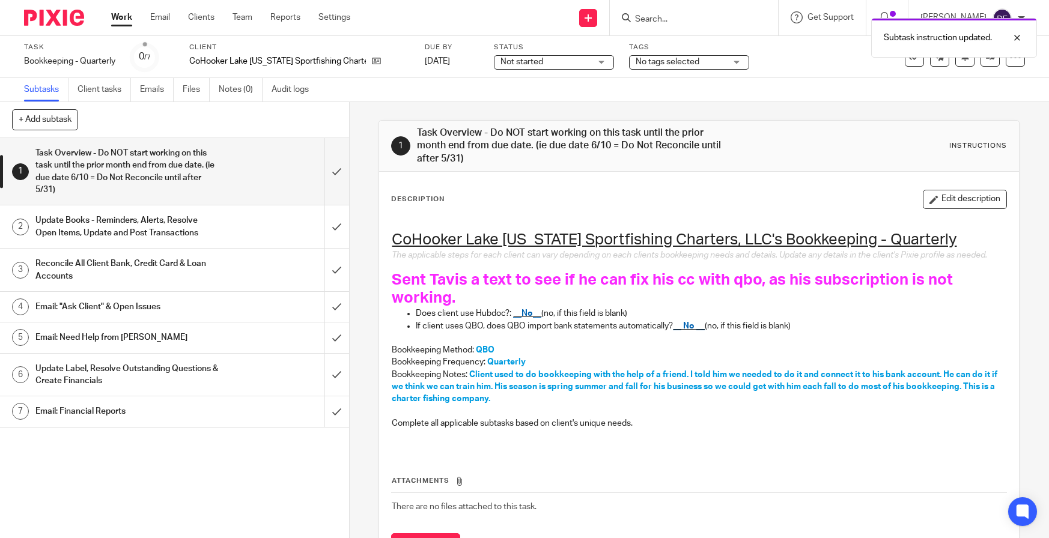
click at [124, 216] on h1 "Update Books - Reminders, Alerts, Resolve Open Items, Update and Post Transacti…" at bounding box center [127, 226] width 185 height 31
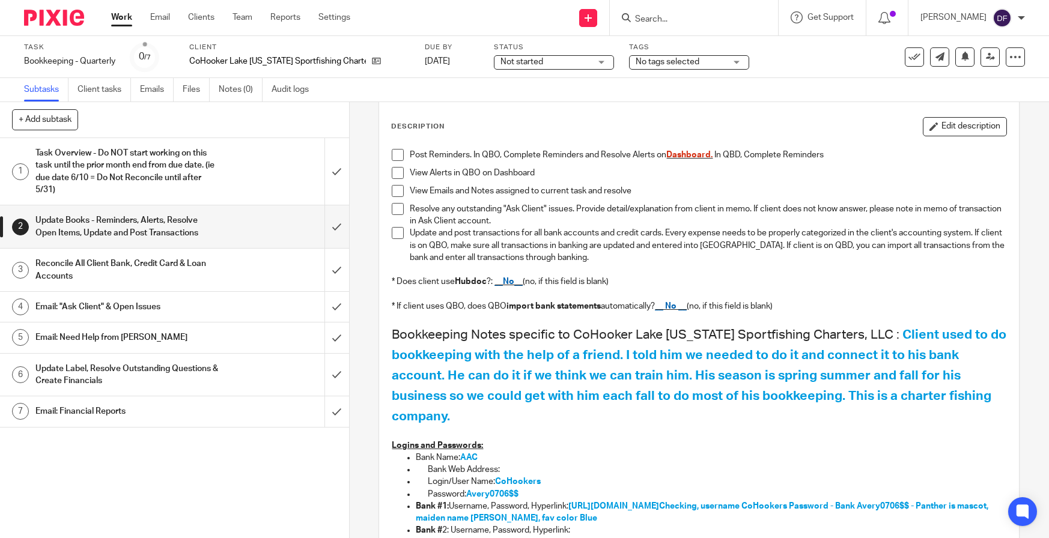
scroll to position [120, 0]
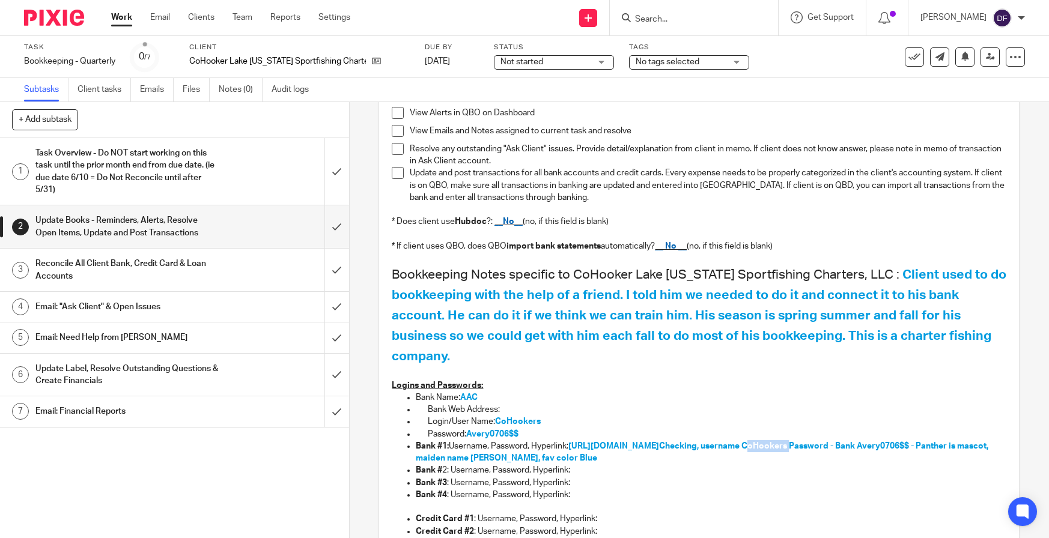
drag, startPoint x: 801, startPoint y: 447, endPoint x: 760, endPoint y: 450, distance: 41.5
click at [760, 450] on span "Checking, username CoHookers Password - Bank Avery0706$$ - Panther is mascot, m…" at bounding box center [703, 452] width 574 height 20
copy span "CoHookers"
drag, startPoint x: 922, startPoint y: 446, endPoint x: 872, endPoint y: 449, distance: 50.5
click at [872, 449] on span "Checking, username CoHookers Password - Bank Avery0706$$ - Panther is mascot, m…" at bounding box center [703, 452] width 574 height 20
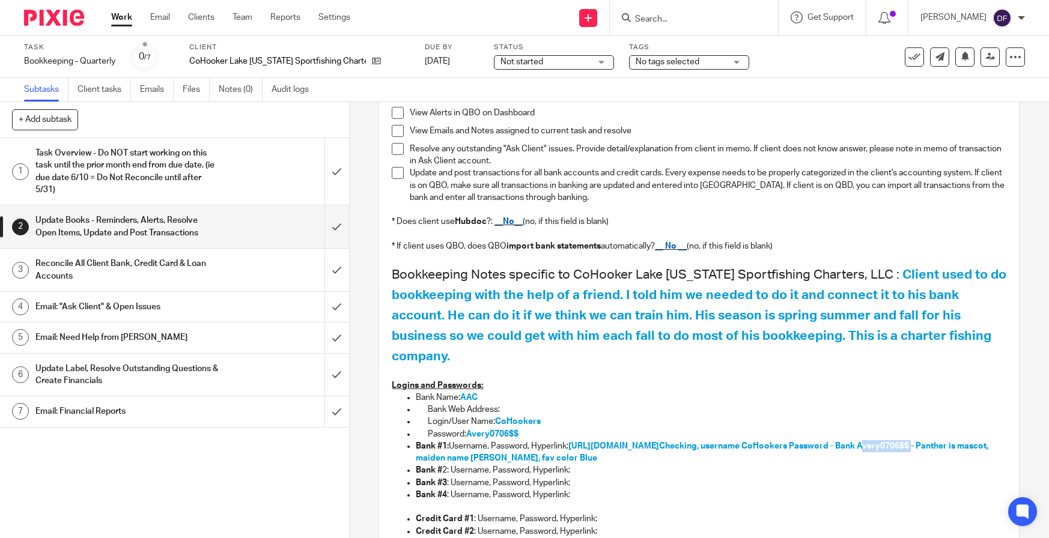
copy span "Avery0706$$"
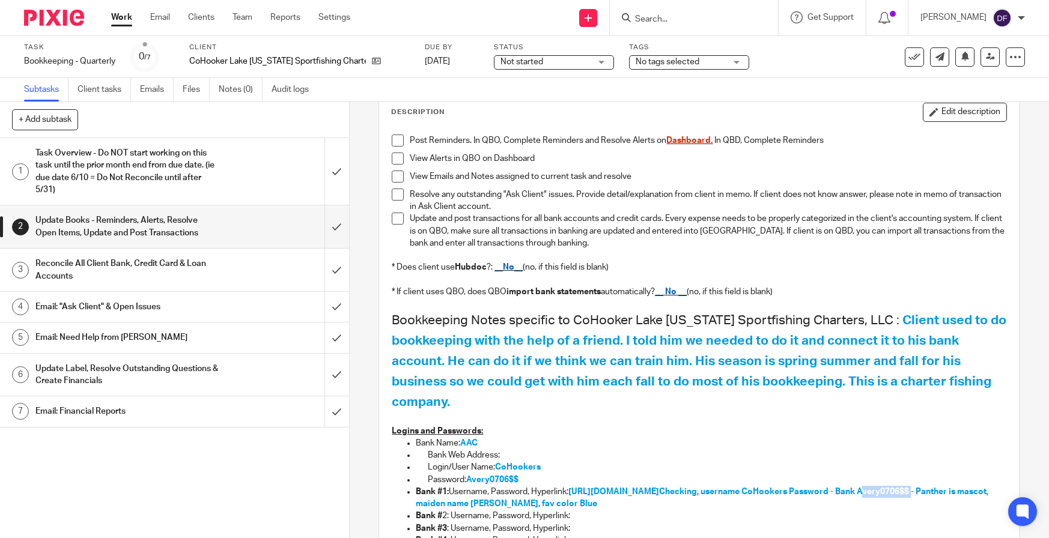
scroll to position [0, 0]
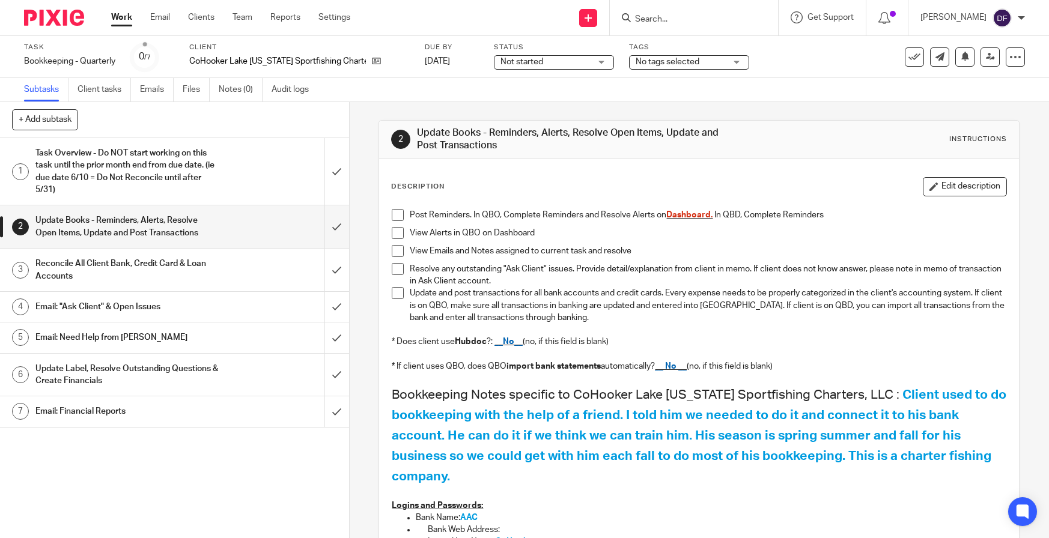
click at [231, 186] on div "Task Overview - Do NOT start working on this task until the prior month end fro…" at bounding box center [173, 171] width 277 height 55
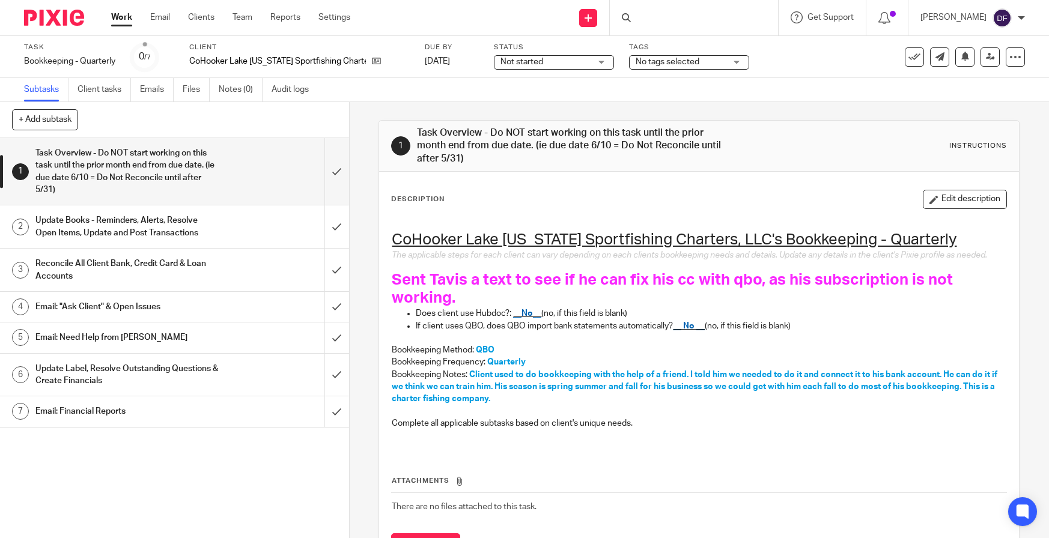
click at [580, 58] on span "Not started" at bounding box center [545, 62] width 90 height 13
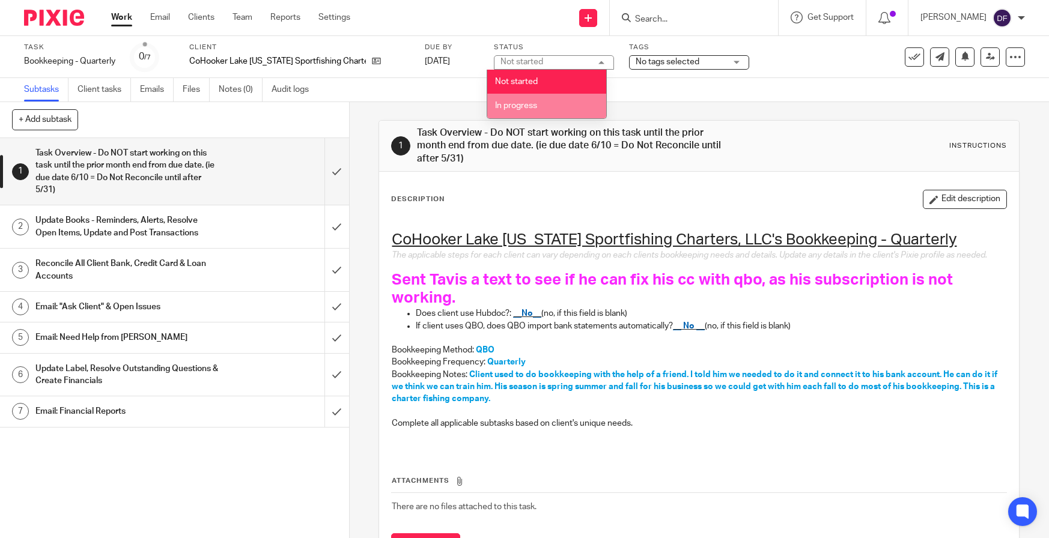
click at [562, 101] on li "In progress" at bounding box center [546, 106] width 119 height 25
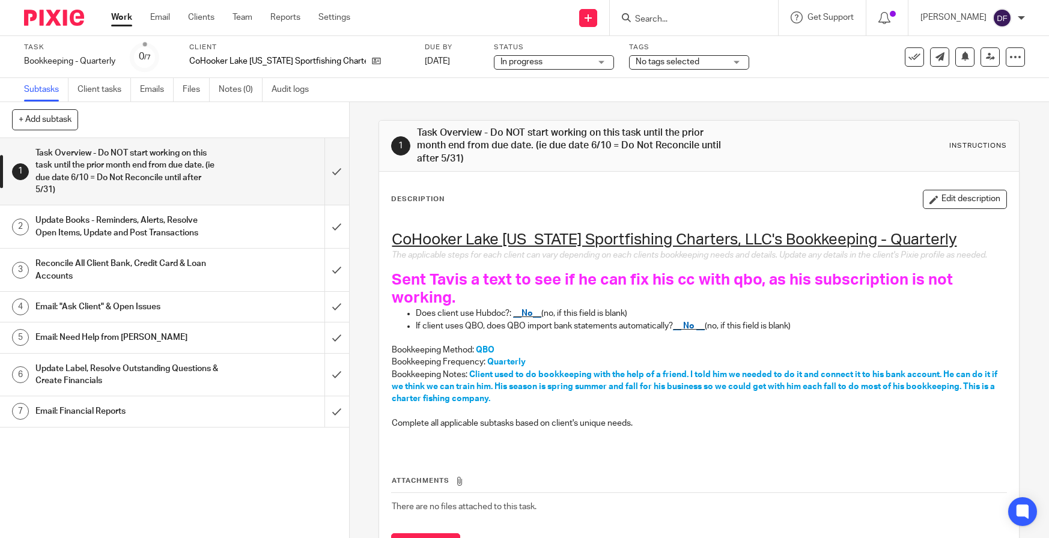
click at [506, 308] on h1 "Sent Tavis a text to see if he can fix his cc with qbo, as his subscription is …" at bounding box center [699, 289] width 614 height 37
drag, startPoint x: 935, startPoint y: 204, endPoint x: 691, endPoint y: 268, distance: 252.7
click at [930, 204] on button "Edit description" at bounding box center [964, 199] width 84 height 19
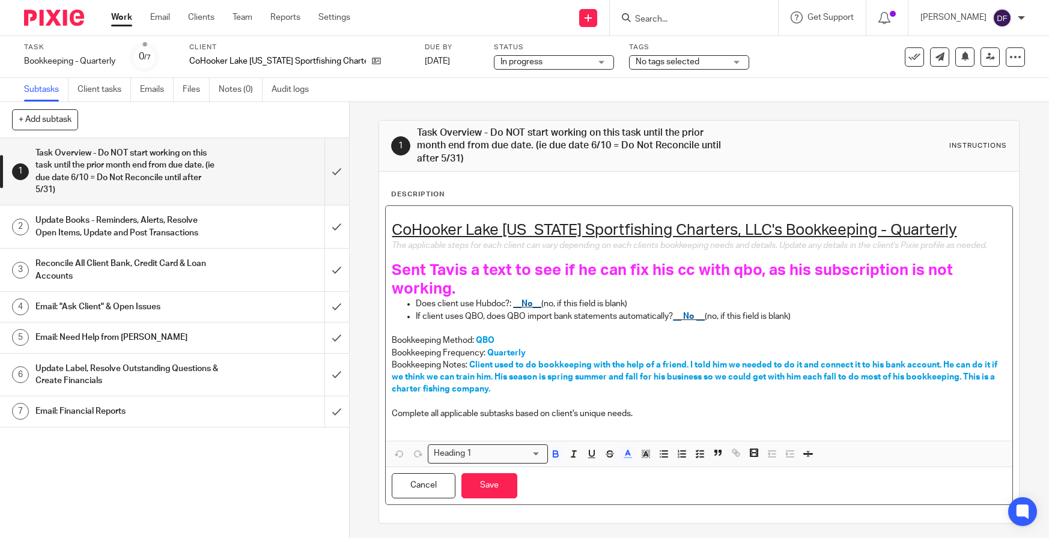
click at [492, 298] on h1 "Sent Tavis a text to see if he can fix his cc with qbo, as his subscription is …" at bounding box center [699, 279] width 614 height 37
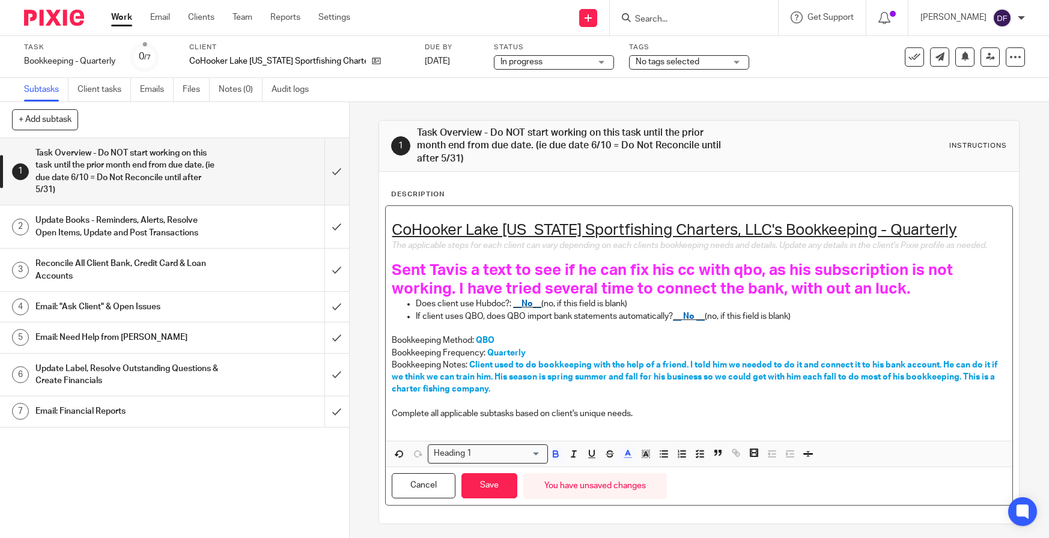
click at [919, 298] on h1 "Sent Tavis a text to see if he can fix his cc with qbo, as his subscription is …" at bounding box center [699, 279] width 614 height 37
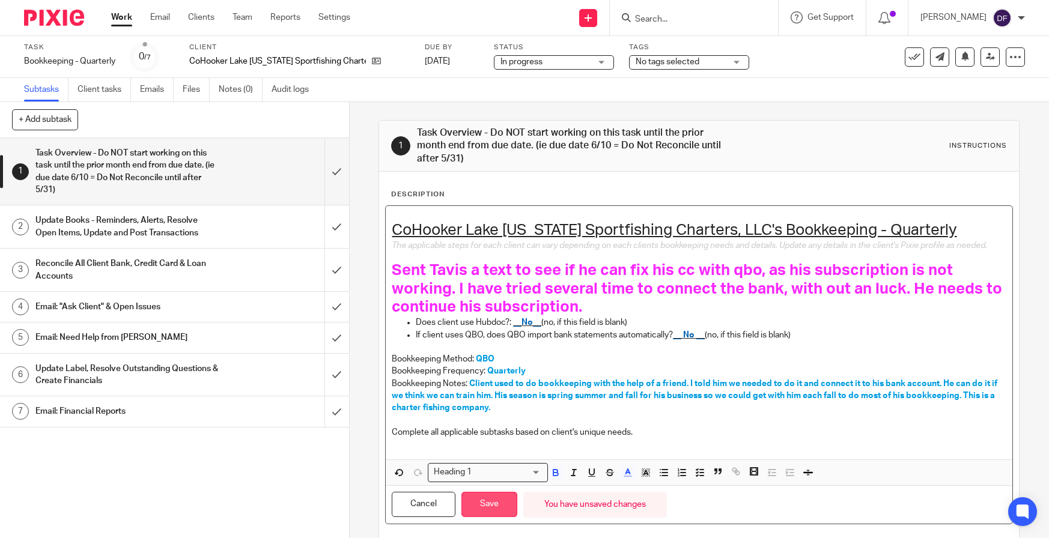
click at [507, 514] on button "Save" at bounding box center [489, 505] width 56 height 26
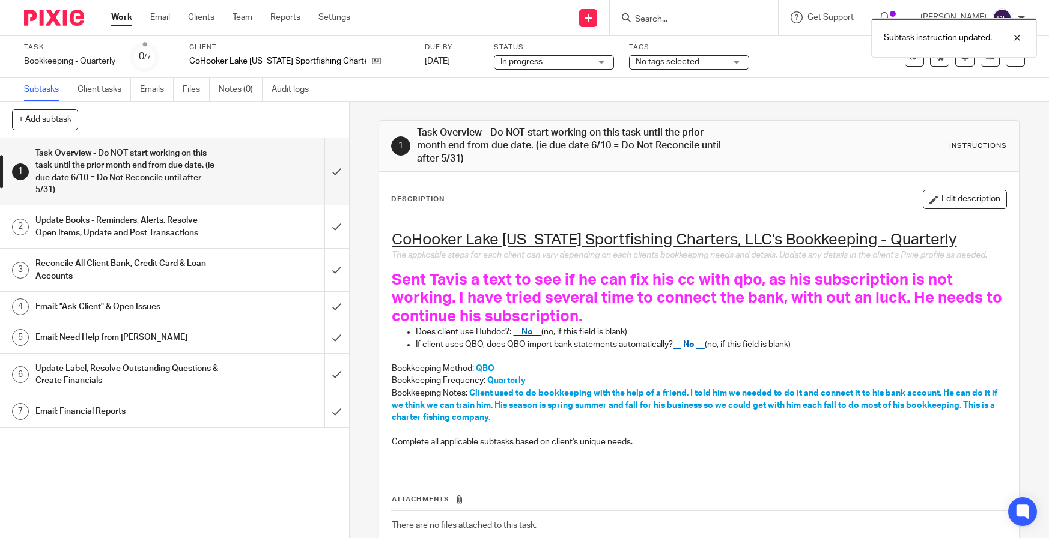
click at [681, 62] on span "No tags selected" at bounding box center [667, 62] width 64 height 8
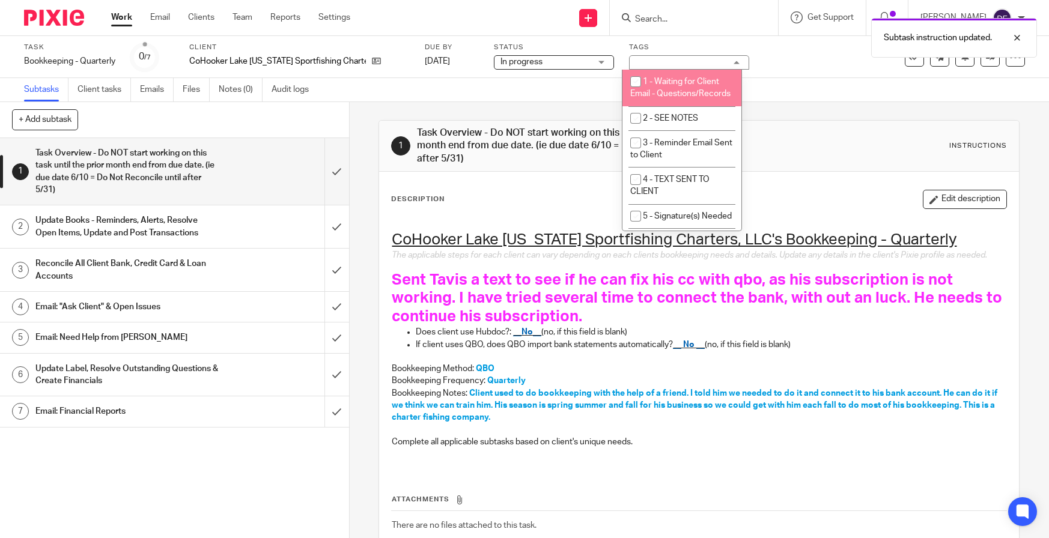
click at [682, 98] on span "1 - Waiting for Client Email - Questions/Records" at bounding box center [680, 87] width 100 height 21
checkbox input "true"
click at [120, 23] on link "Work" at bounding box center [121, 17] width 21 height 12
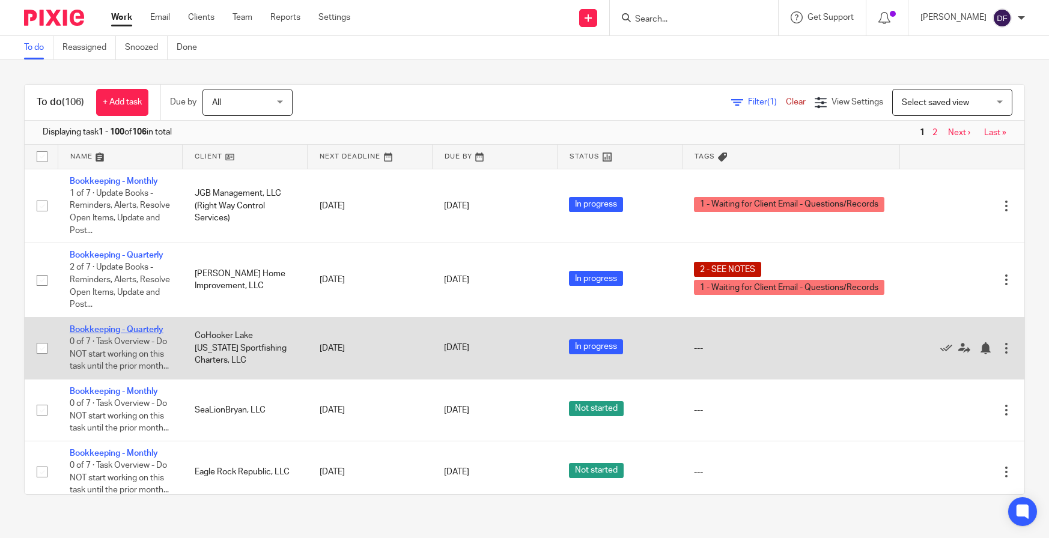
click at [107, 333] on link "Bookkeeping - Quarterly" at bounding box center [117, 330] width 94 height 8
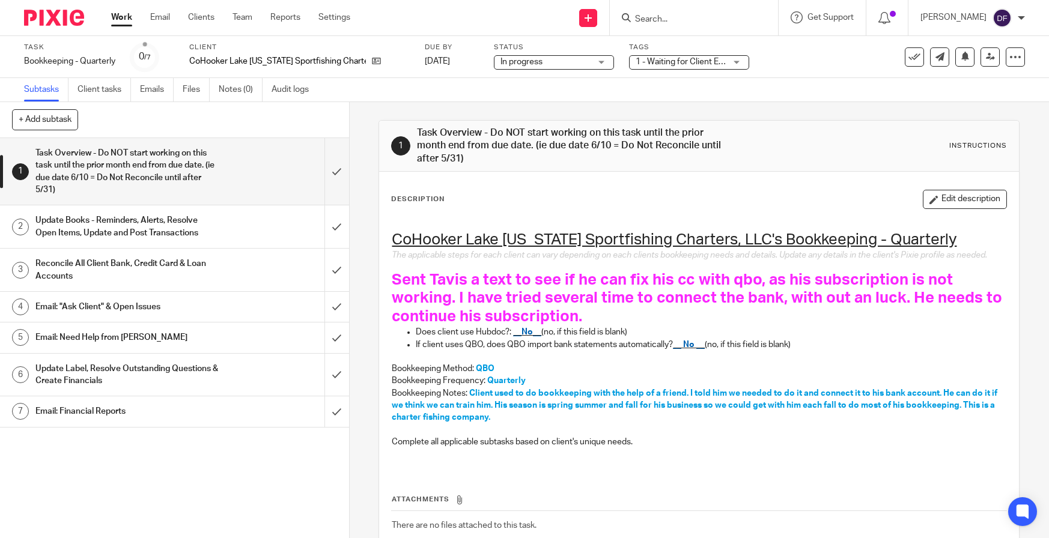
click at [675, 61] on span "1 - Waiting for Client Email - Questions/Records" at bounding box center [724, 62] width 178 height 8
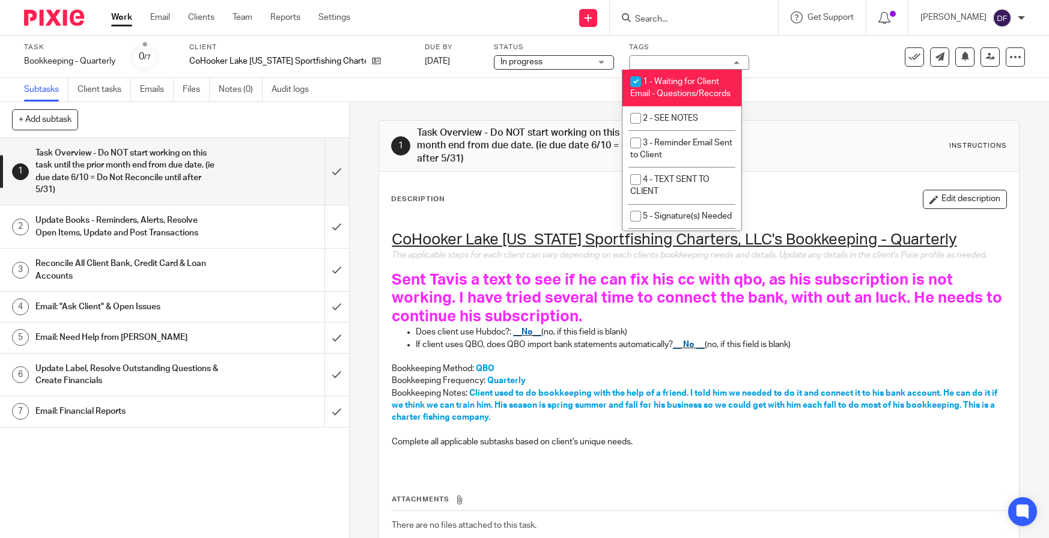
click at [678, 91] on li "1 - Waiting for Client Email - Questions/Records" at bounding box center [681, 88] width 119 height 37
checkbox input "true"
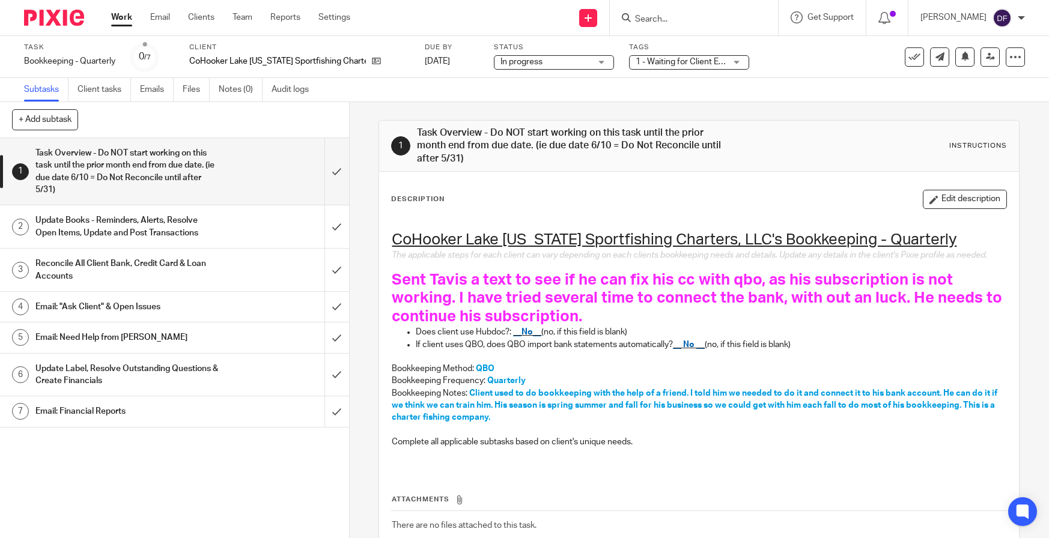
click at [366, 100] on div "Subtasks Client tasks Emails Files Notes (0) Audit logs" at bounding box center [524, 90] width 1049 height 24
click at [125, 20] on link "Work" at bounding box center [121, 17] width 21 height 12
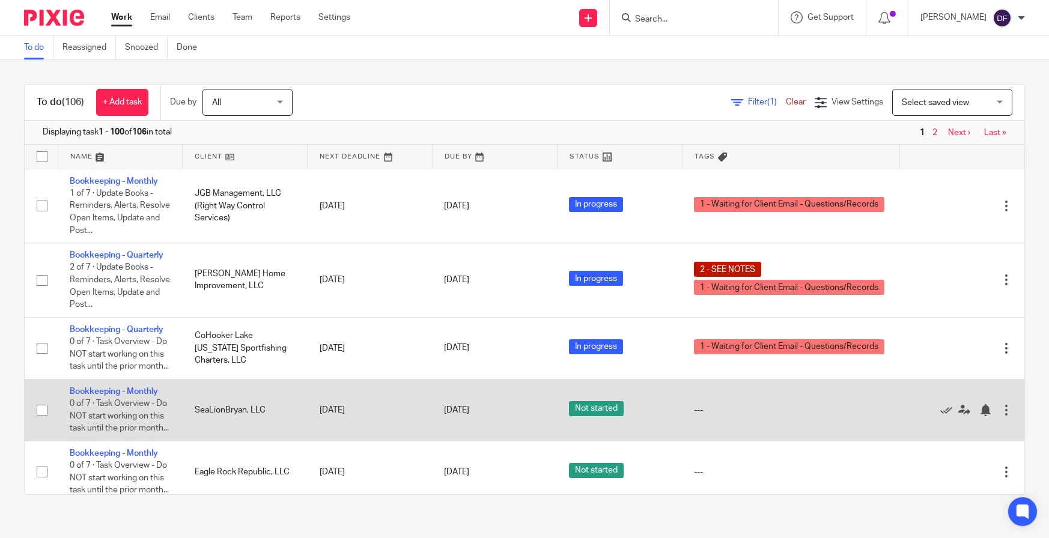
click at [104, 398] on td "Bookkeeping - Monthly 0 of 7 · Task Overview - Do NOT start working on this tas…" at bounding box center [120, 410] width 125 height 62
click at [111, 399] on td "Bookkeeping - Monthly 0 of 7 · Task Overview - Do NOT start working on this tas…" at bounding box center [120, 410] width 125 height 62
click at [106, 396] on link "Bookkeeping - Monthly" at bounding box center [114, 391] width 88 height 8
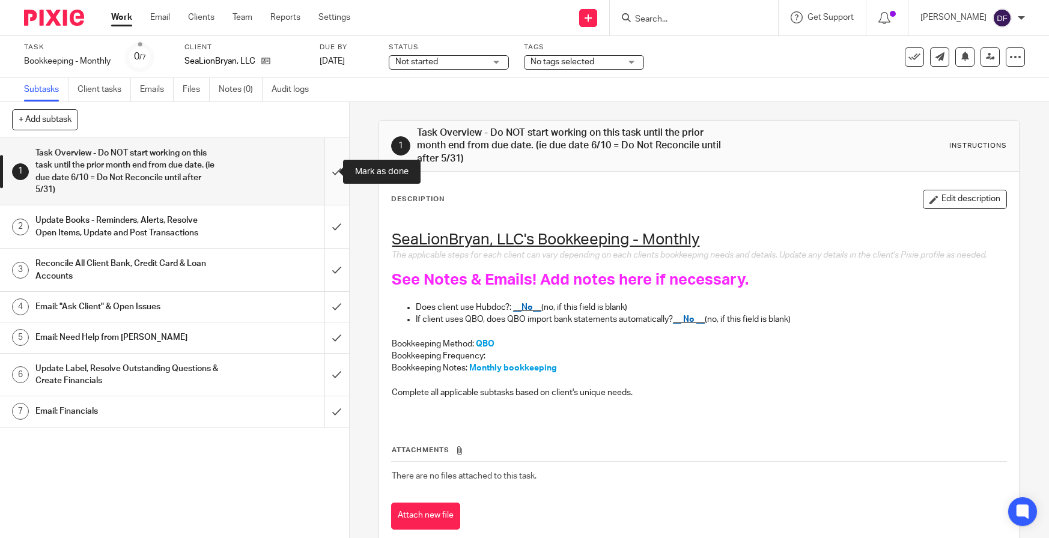
click at [319, 167] on input "submit" at bounding box center [174, 171] width 349 height 67
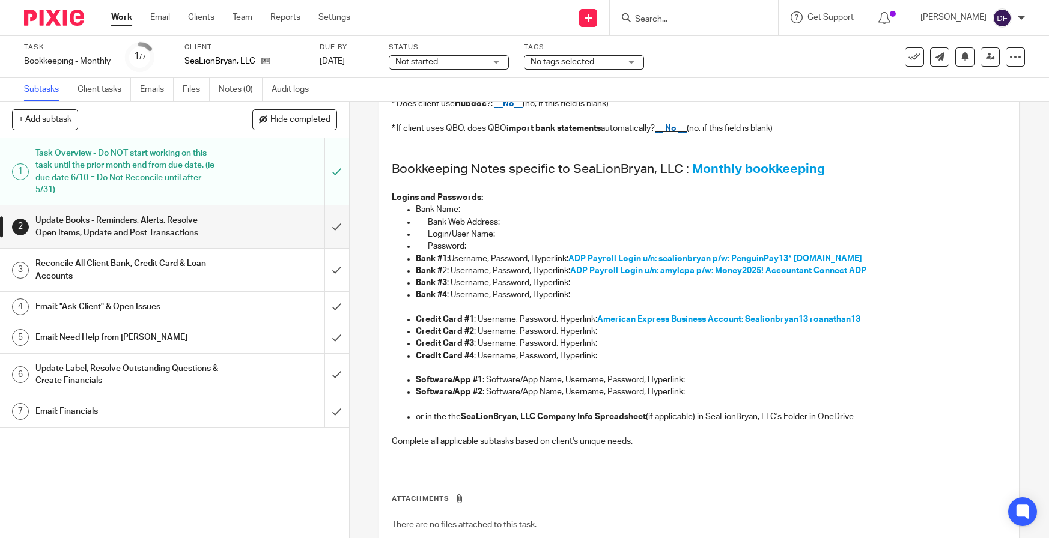
scroll to position [240, 0]
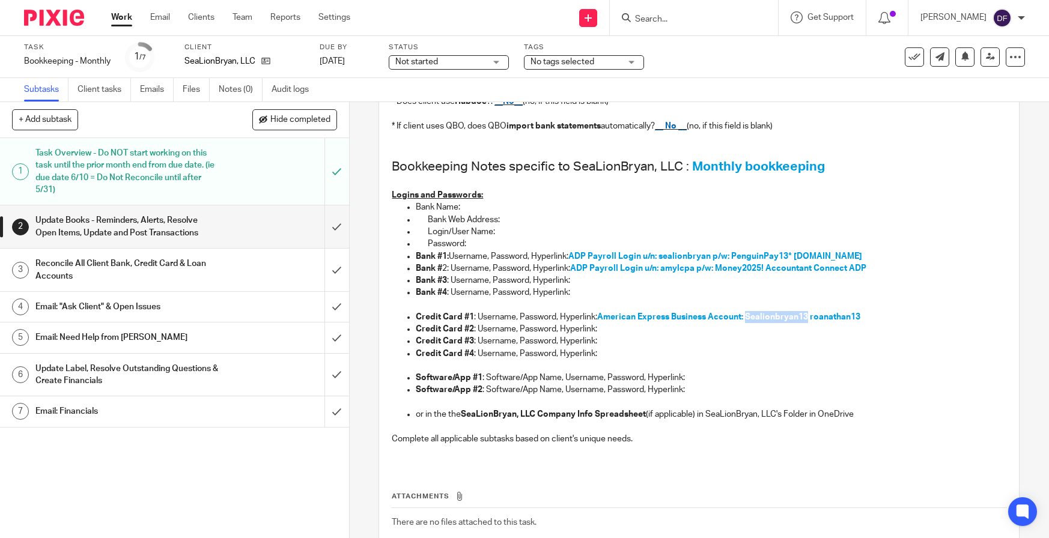
drag, startPoint x: 807, startPoint y: 318, endPoint x: 746, endPoint y: 321, distance: 60.2
click at [746, 321] on p "Credit Card #1 : Username, Password, Hyperlink: American Express Business Accou…" at bounding box center [711, 317] width 590 height 12
copy span "Sealionbryan13"
click at [324, 229] on input "submit" at bounding box center [174, 226] width 349 height 43
click at [326, 268] on input "submit" at bounding box center [174, 270] width 349 height 43
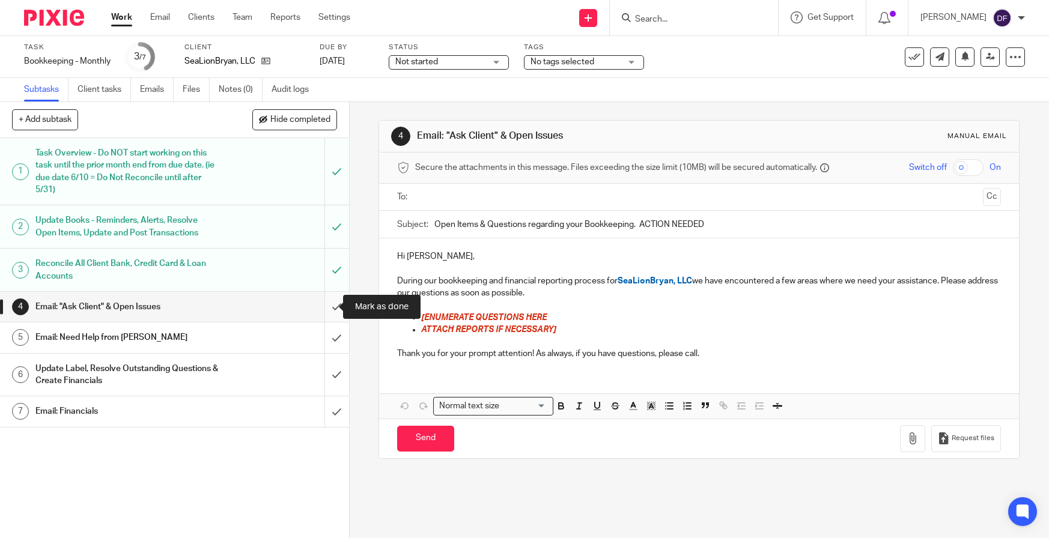
click at [321, 302] on input "submit" at bounding box center [174, 307] width 349 height 30
click at [325, 335] on input "submit" at bounding box center [174, 337] width 349 height 30
click at [324, 360] on input "submit" at bounding box center [174, 375] width 349 height 43
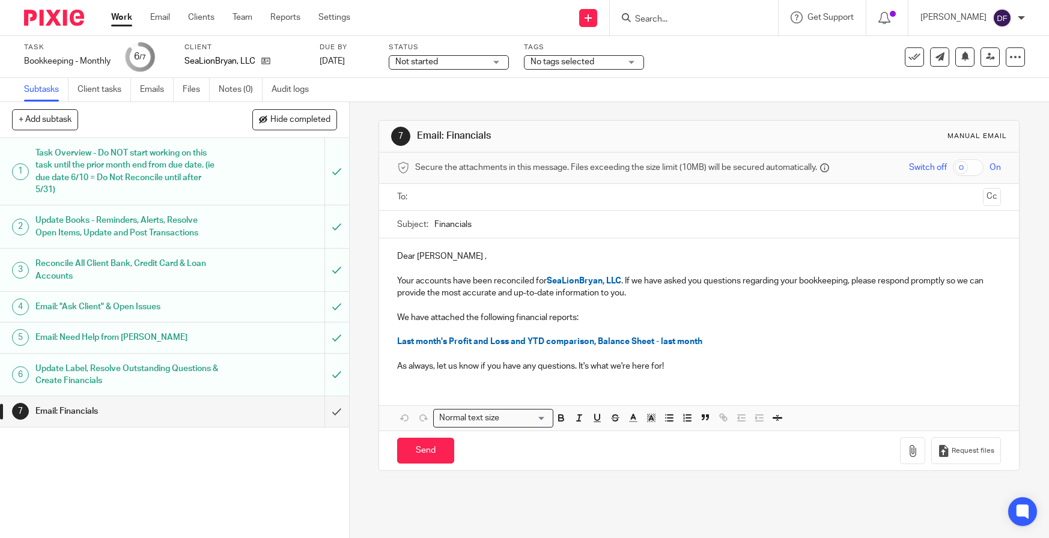
click at [486, 195] on input "text" at bounding box center [698, 197] width 559 height 14
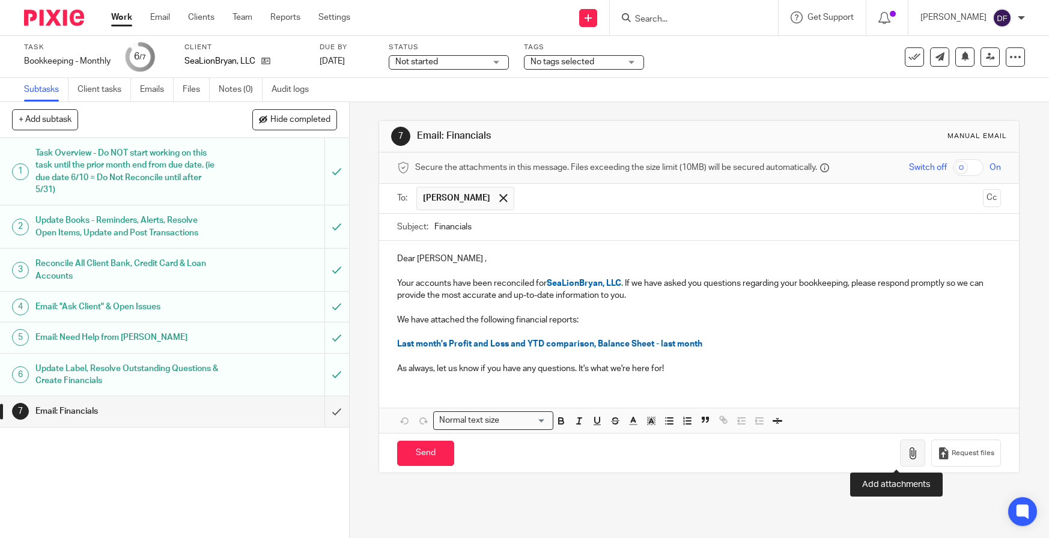
click at [900, 461] on button "button" at bounding box center [912, 453] width 25 height 27
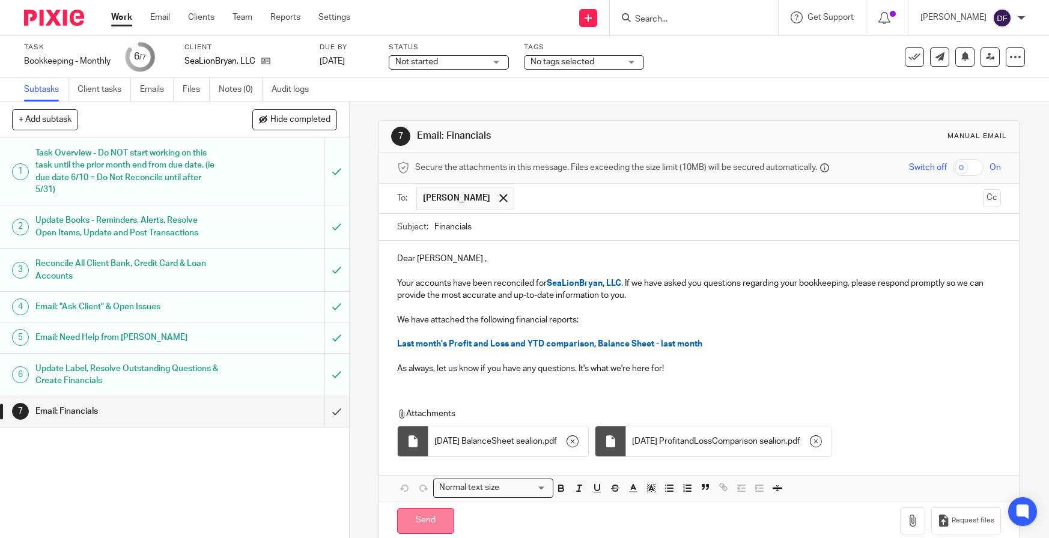
click at [438, 525] on input "Send" at bounding box center [425, 521] width 57 height 26
type input "Sent"
click at [122, 16] on link "Work" at bounding box center [121, 17] width 21 height 12
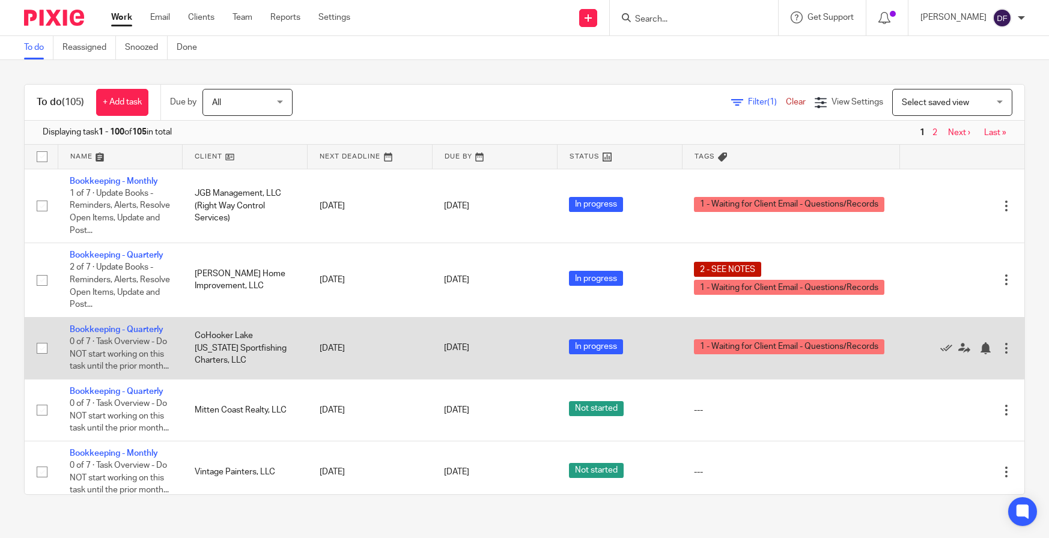
scroll to position [60, 0]
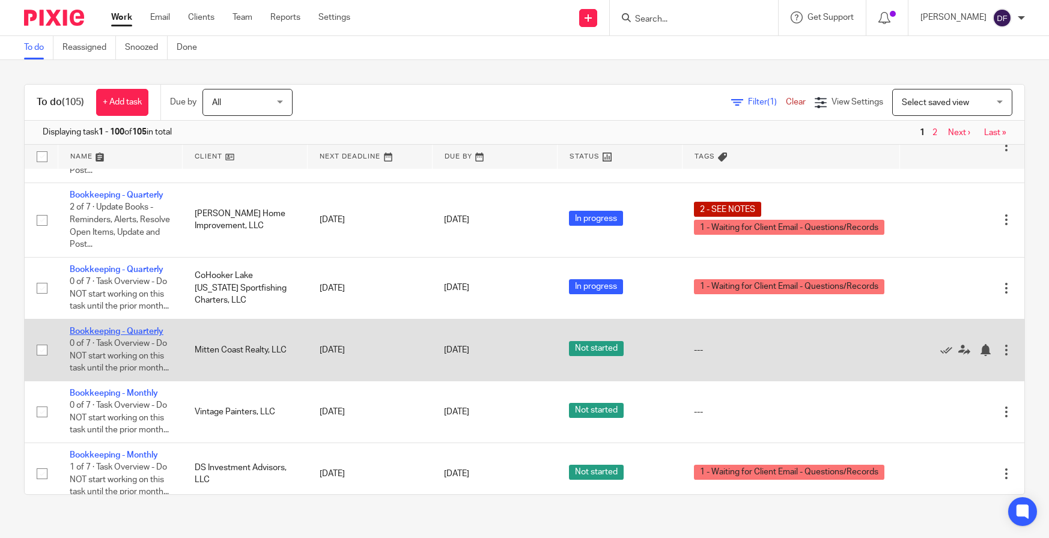
click at [127, 336] on link "Bookkeeping - Quarterly" at bounding box center [117, 331] width 94 height 8
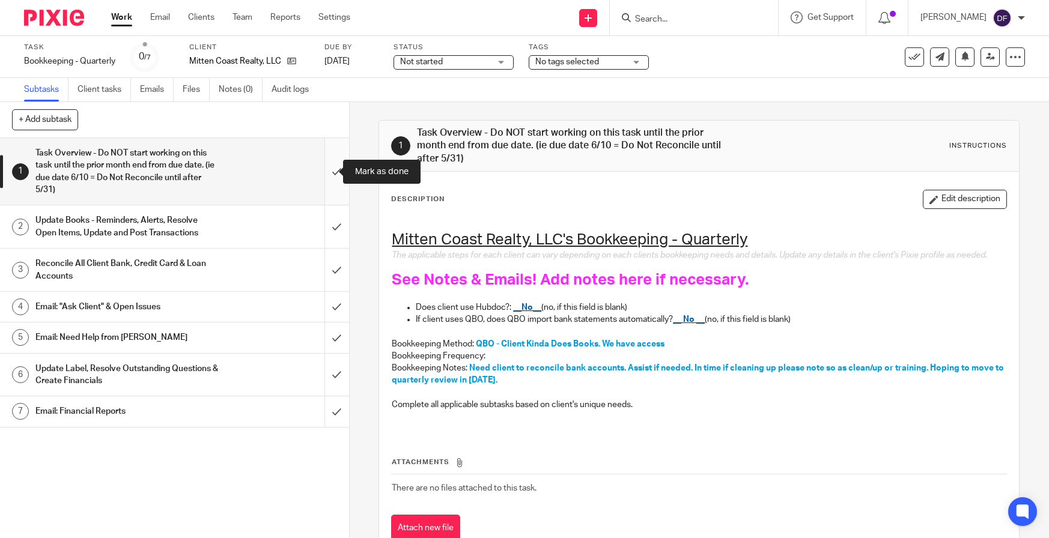
click at [324, 171] on input "submit" at bounding box center [174, 171] width 349 height 67
drag, startPoint x: 327, startPoint y: 225, endPoint x: 328, endPoint y: 231, distance: 6.0
click at [327, 226] on input "submit" at bounding box center [174, 226] width 349 height 43
click at [332, 265] on input "submit" at bounding box center [174, 270] width 349 height 43
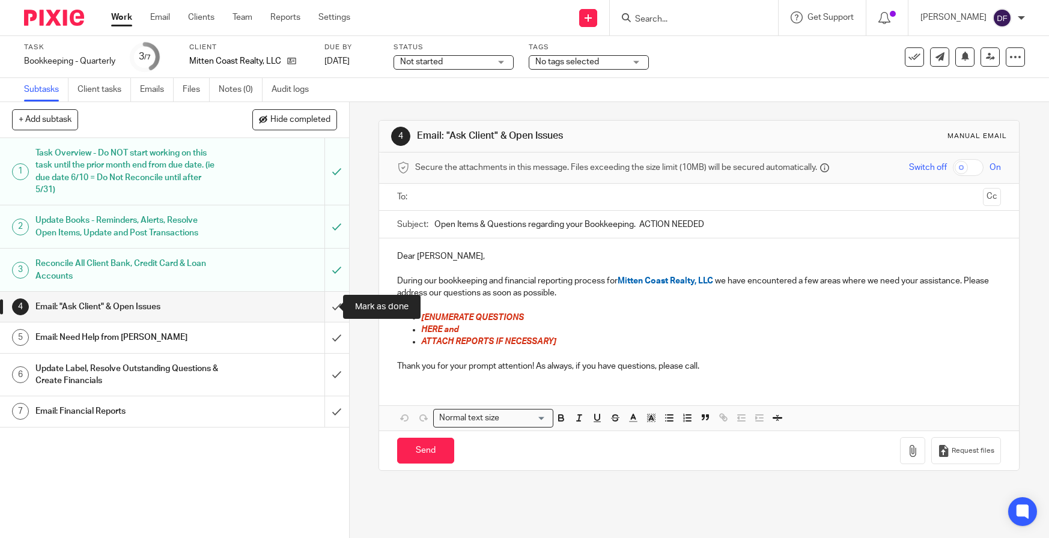
click at [330, 309] on input "submit" at bounding box center [174, 307] width 349 height 30
click at [324, 335] on input "submit" at bounding box center [174, 337] width 349 height 30
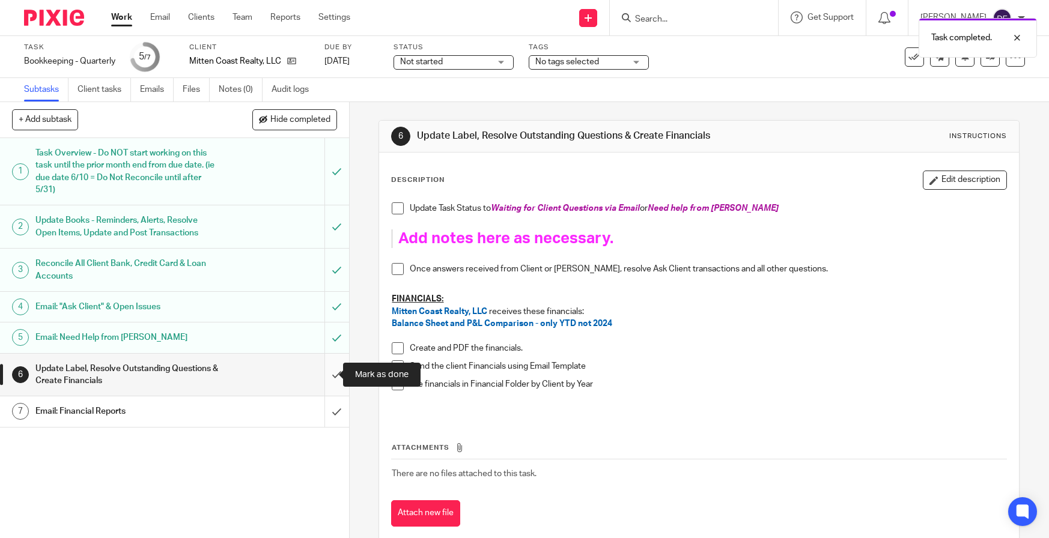
click at [319, 384] on input "submit" at bounding box center [174, 375] width 349 height 43
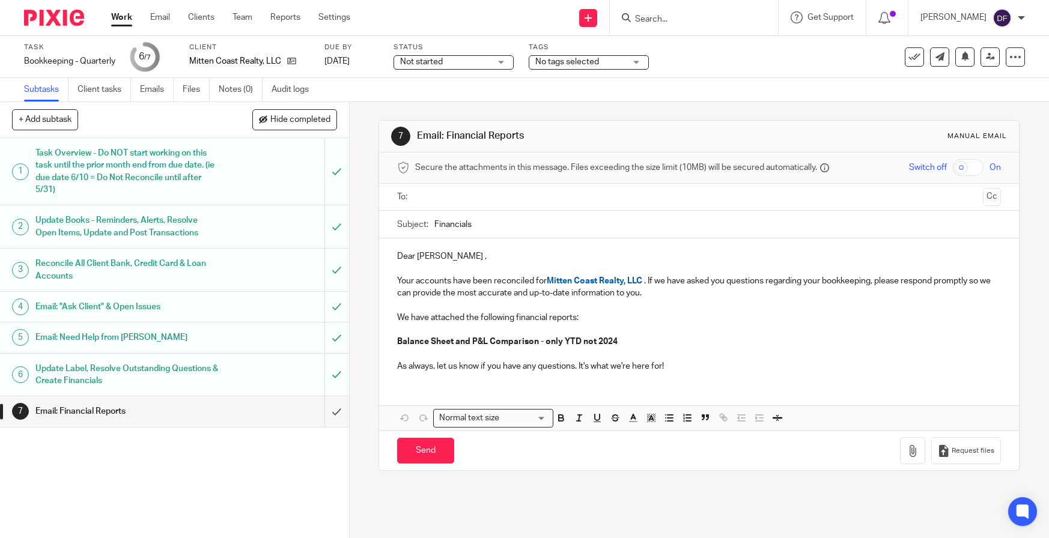
click at [463, 198] on input "text" at bounding box center [698, 197] width 559 height 14
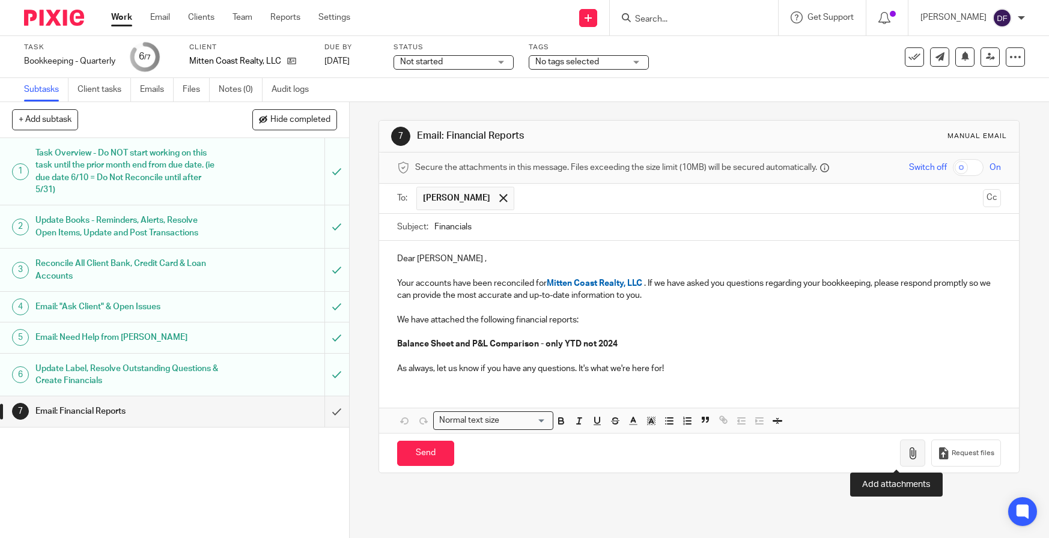
click at [900, 444] on button "button" at bounding box center [912, 453] width 25 height 27
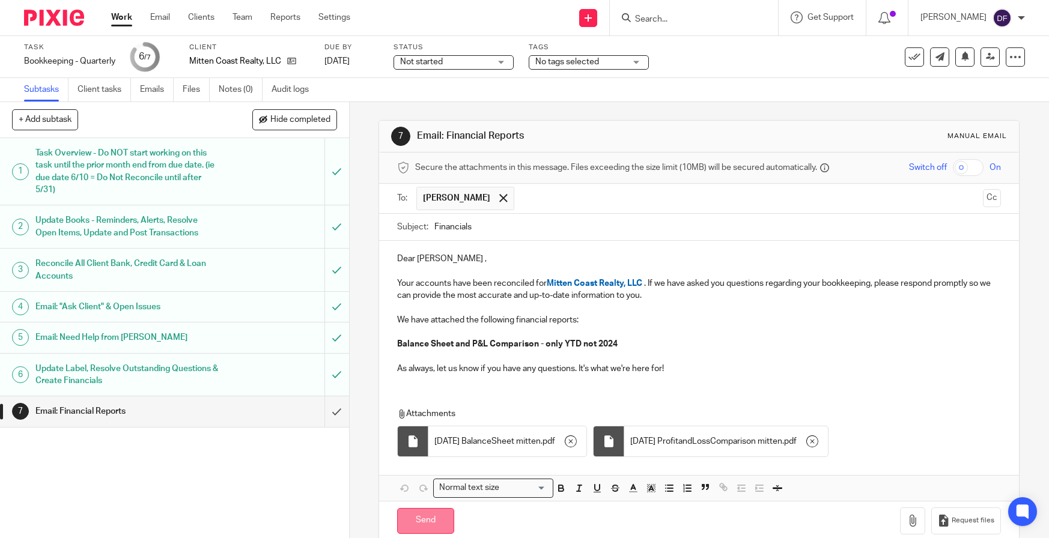
click at [425, 529] on input "Send" at bounding box center [425, 521] width 57 height 26
type input "Sent"
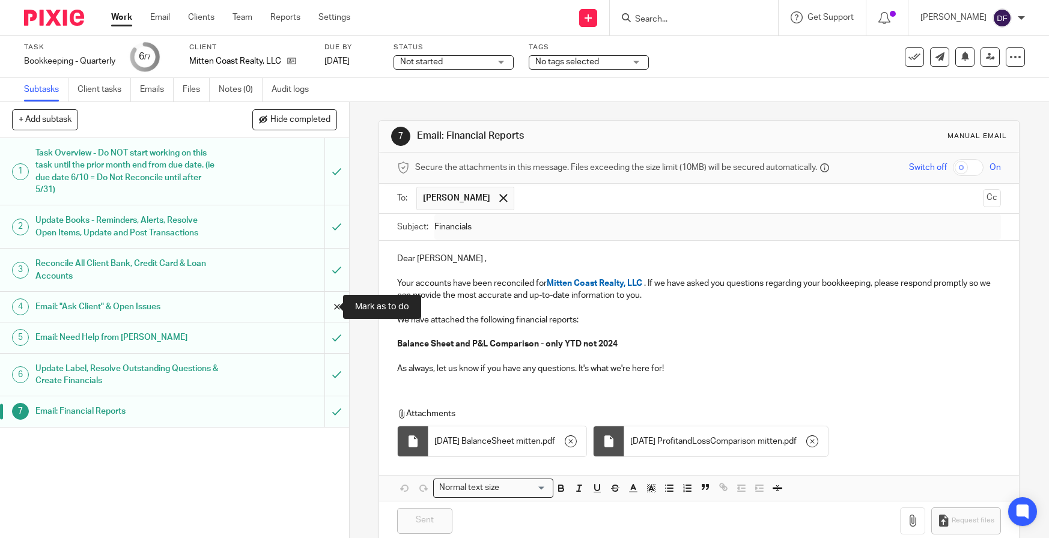
click at [329, 306] on input "submit" at bounding box center [174, 307] width 349 height 30
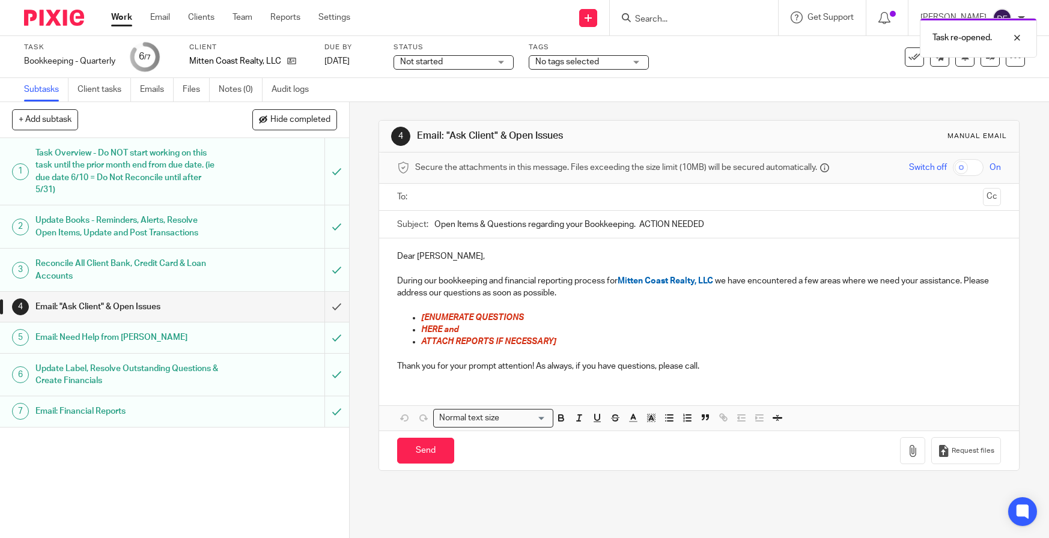
click at [492, 196] on input "text" at bounding box center [698, 197] width 559 height 14
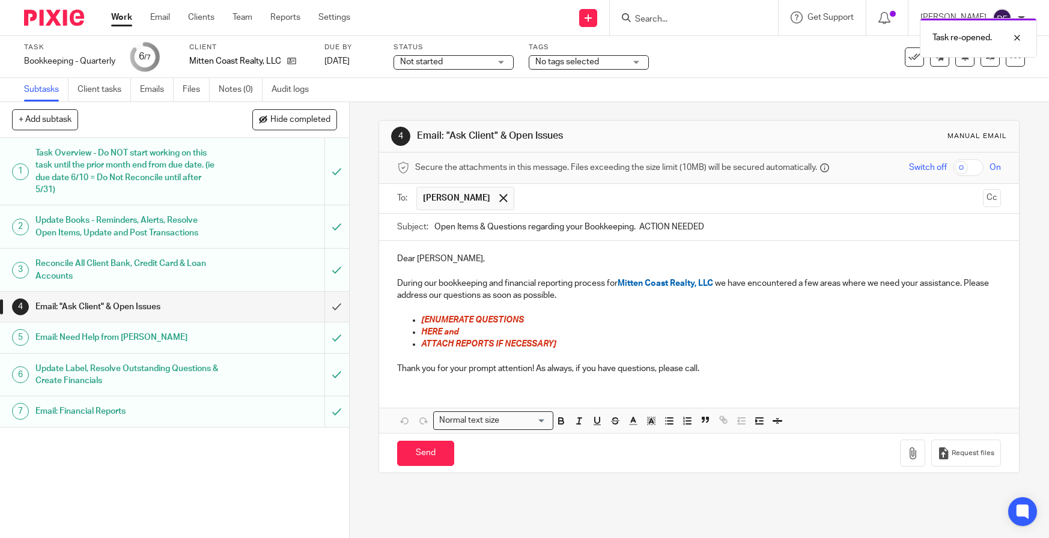
click at [595, 295] on p "During our bookkeeping and financial reporting process for Mitten Coast Realty,…" at bounding box center [699, 289] width 604 height 25
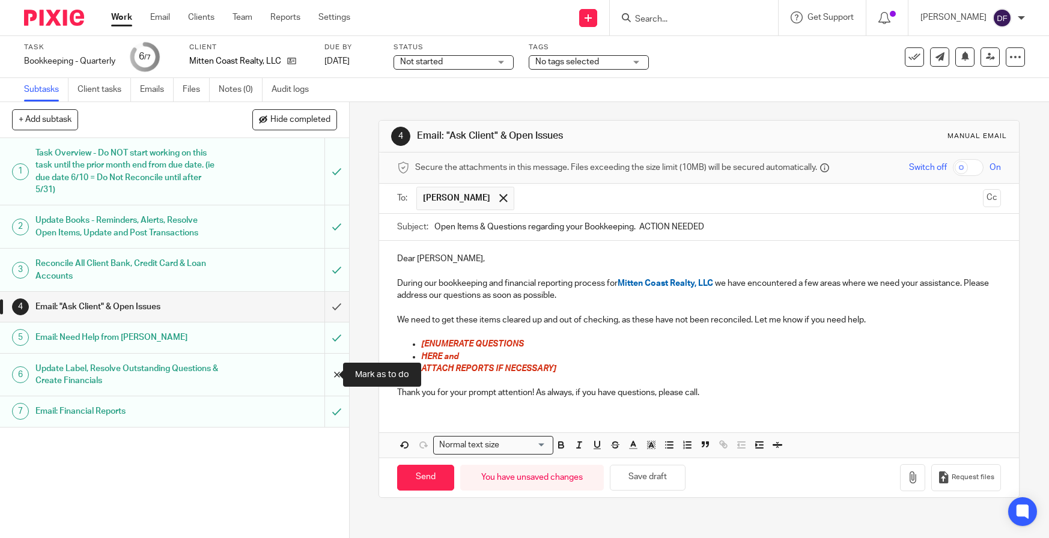
click at [324, 371] on input "submit" at bounding box center [174, 375] width 349 height 43
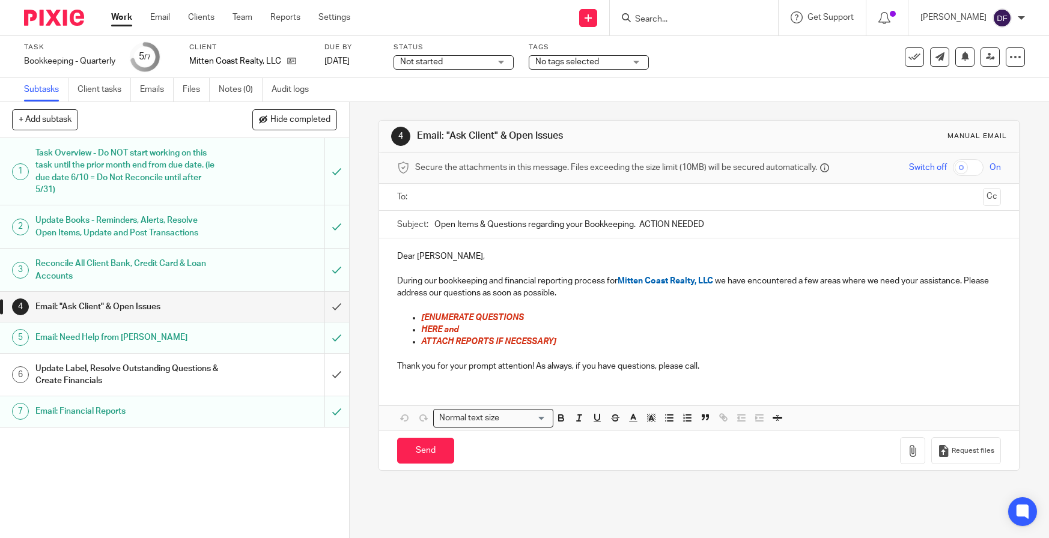
click at [439, 196] on input "text" at bounding box center [698, 197] width 559 height 14
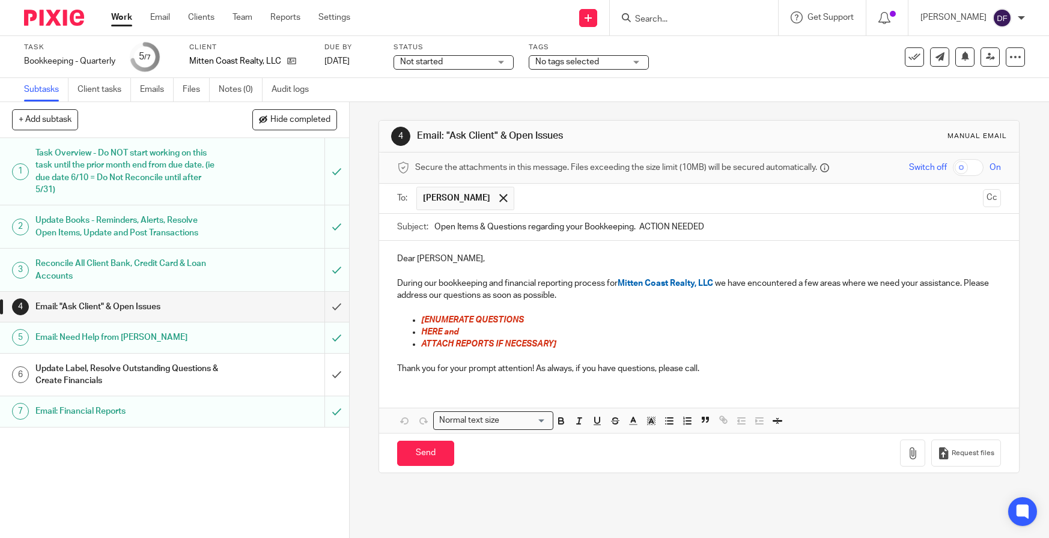
click at [605, 298] on p "During our bookkeeping and financial reporting process for Mitten Coast Realty,…" at bounding box center [699, 289] width 604 height 25
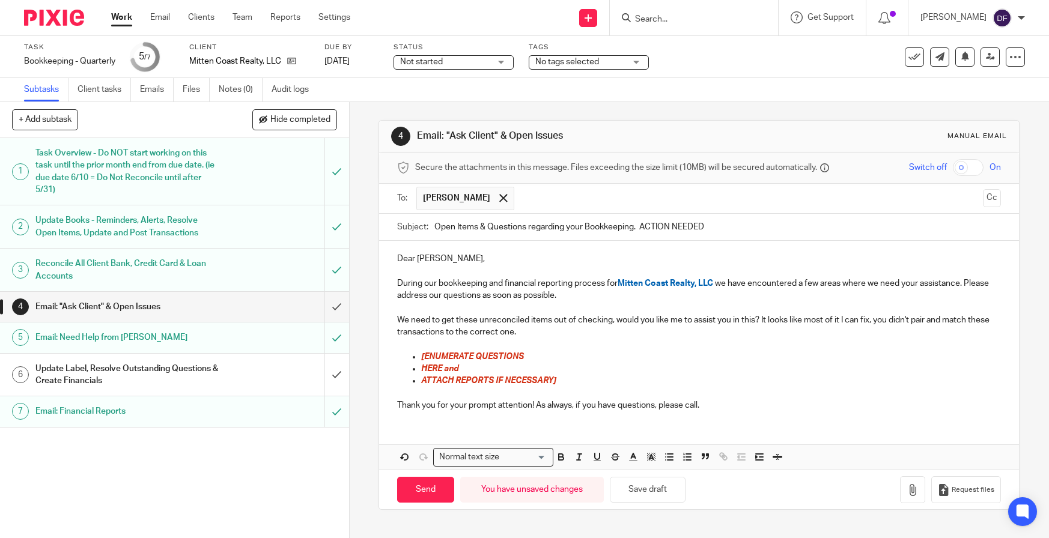
click at [707, 323] on p "We need to get these unreconciled items out of checking, would you like me to a…" at bounding box center [699, 326] width 604 height 25
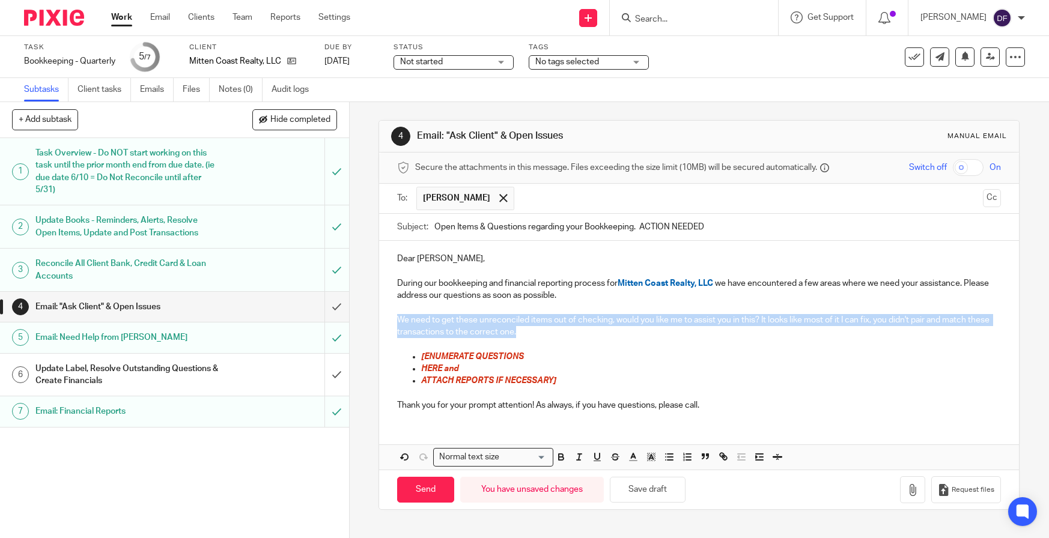
drag, startPoint x: 544, startPoint y: 335, endPoint x: 365, endPoint y: 315, distance: 179.4
click at [365, 315] on div "4 Email: "Ask Client" & Open Issues Manual email Secure the attachments in this…" at bounding box center [699, 320] width 699 height 436
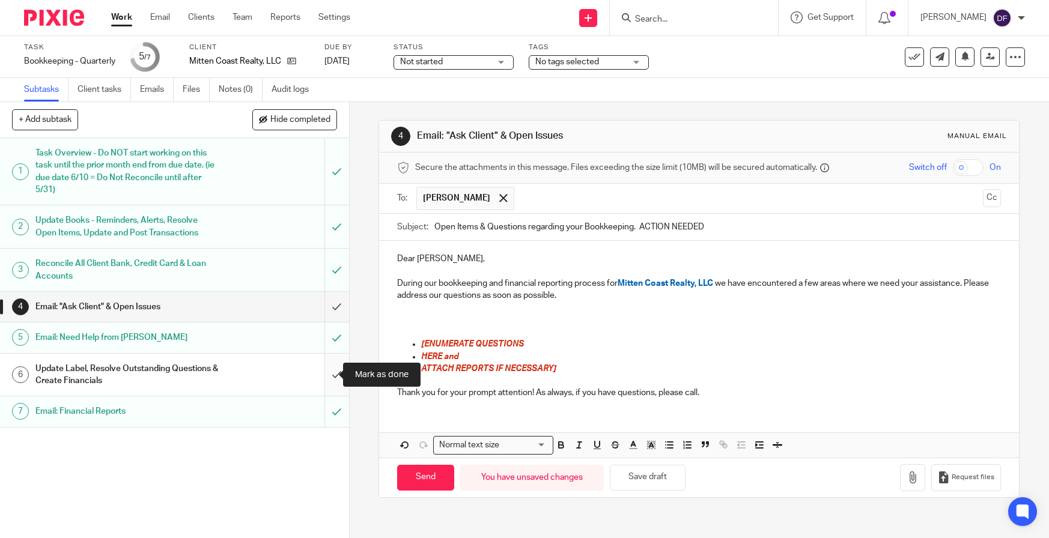
click at [330, 371] on input "submit" at bounding box center [174, 375] width 349 height 43
click at [152, 91] on link "Emails" at bounding box center [157, 89] width 34 height 23
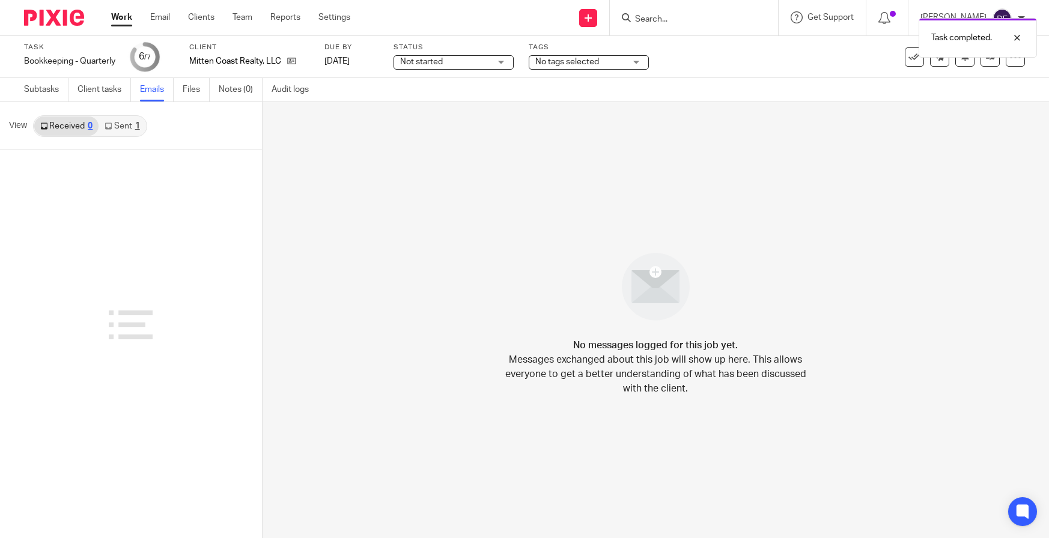
click at [127, 129] on link "Sent 1" at bounding box center [121, 126] width 47 height 19
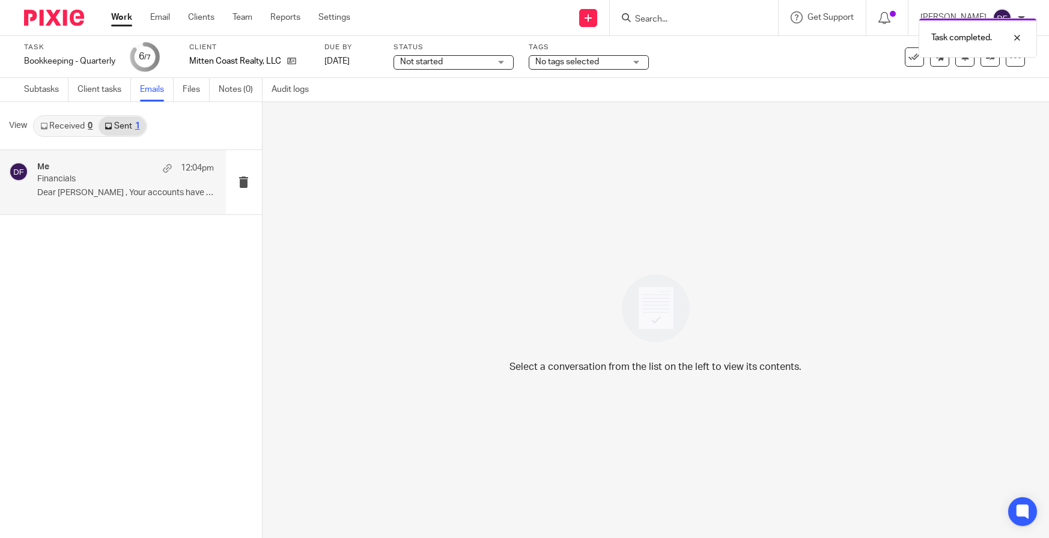
click at [115, 180] on p "Financials" at bounding box center [107, 179] width 141 height 10
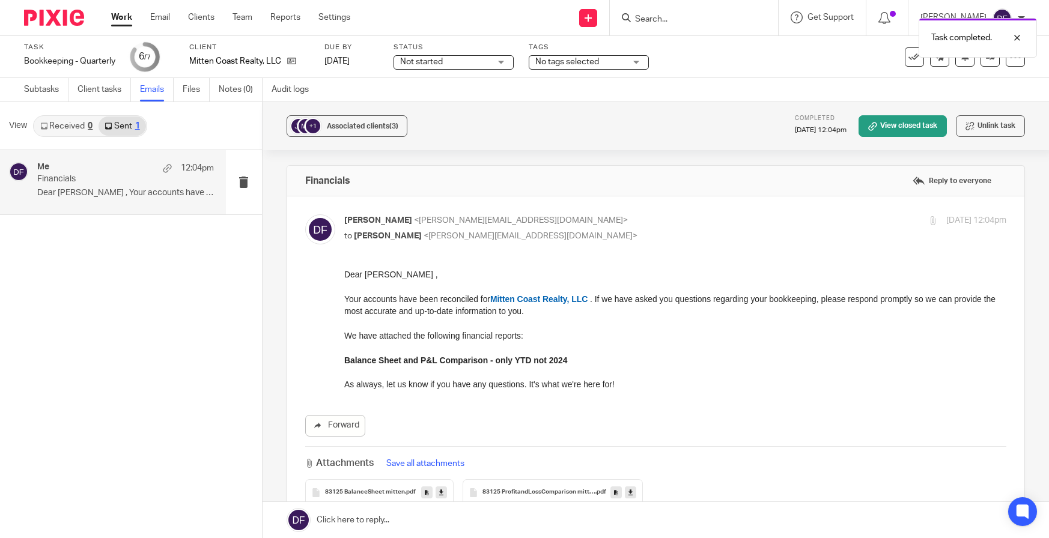
click at [411, 521] on link at bounding box center [655, 520] width 787 height 36
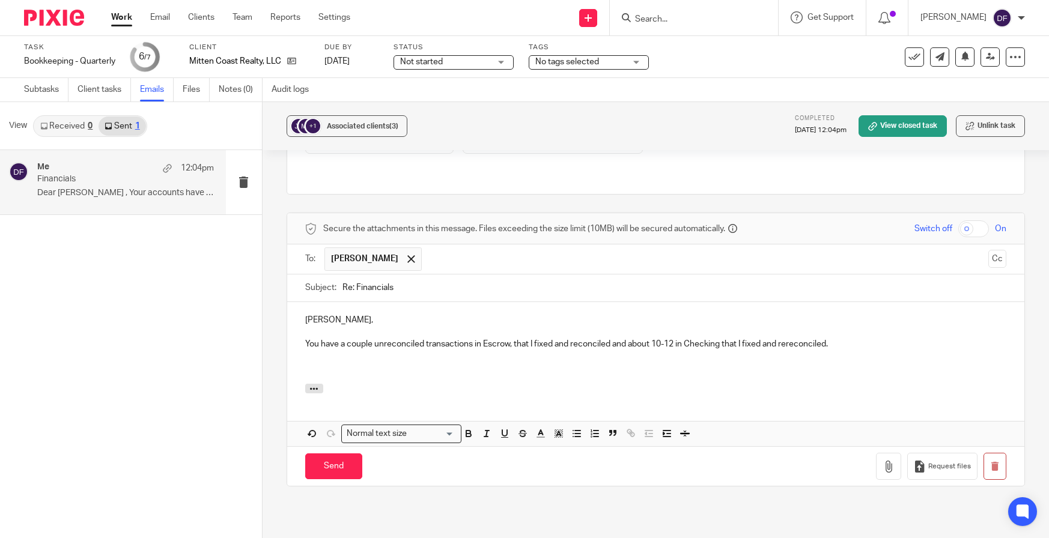
click at [843, 338] on p "You have a couple unreconciled transactions in Escrow, that I fixed and reconci…" at bounding box center [655, 344] width 701 height 12
click at [785, 338] on p "You have a couple unreconciled transactions in Escrow, that I fixed and reconci…" at bounding box center [655, 344] width 701 height 12
click at [861, 338] on p "You have a couple unreconciled transactions in Escrow, that I fixed and reconci…" at bounding box center [655, 344] width 701 height 12
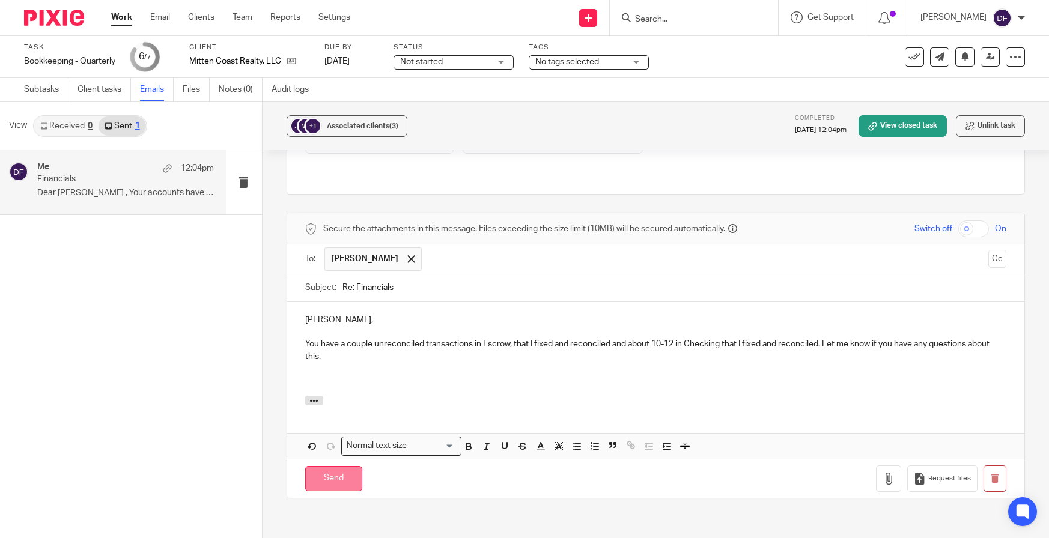
click at [315, 466] on input "Send" at bounding box center [333, 479] width 57 height 26
